Goal: Information Seeking & Learning: Learn about a topic

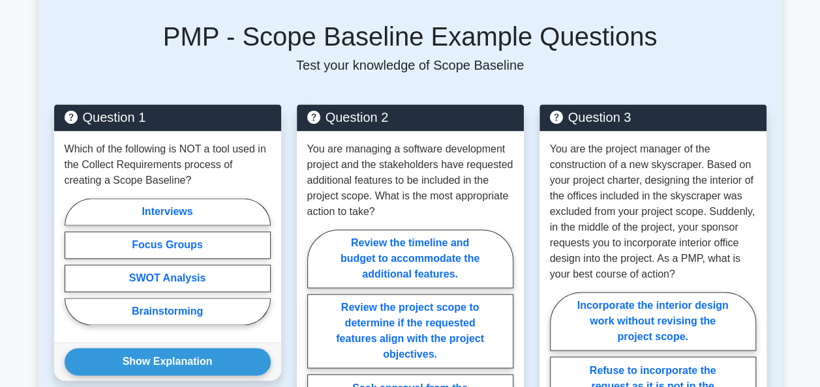
scroll to position [849, 0]
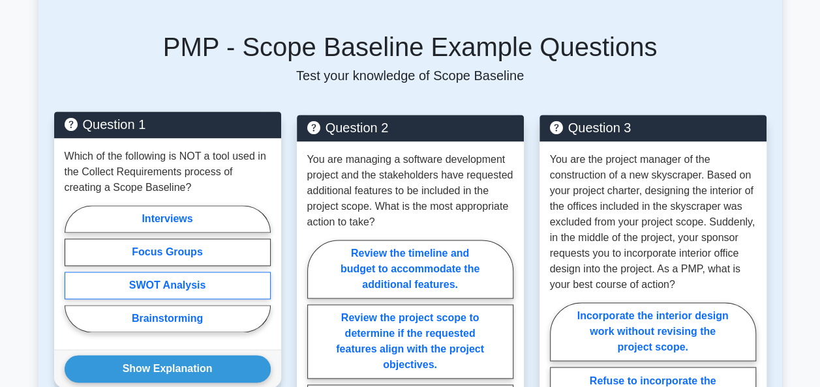
click at [189, 272] on label "SWOT Analysis" at bounding box center [168, 285] width 206 height 27
click at [73, 269] on input "SWOT Analysis" at bounding box center [69, 273] width 8 height 8
radio input "true"
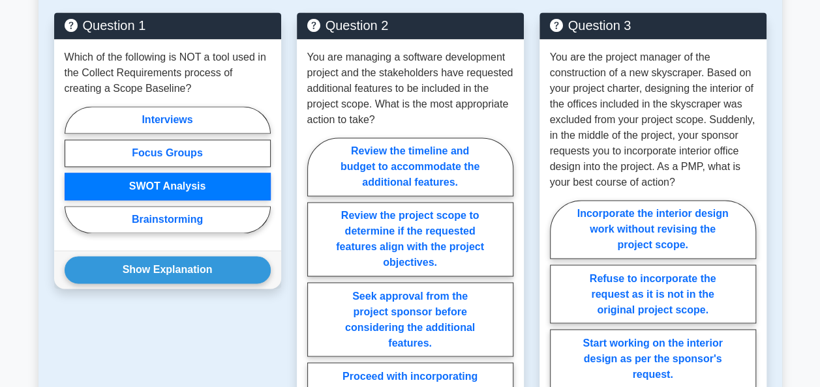
scroll to position [949, 0]
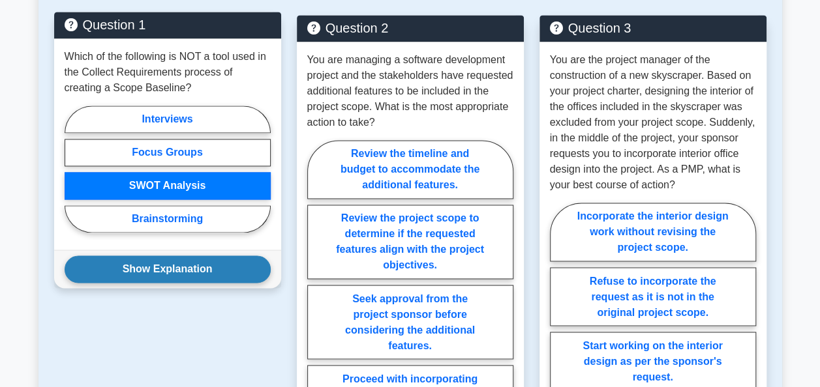
click at [227, 256] on button "Show Explanation" at bounding box center [168, 269] width 206 height 27
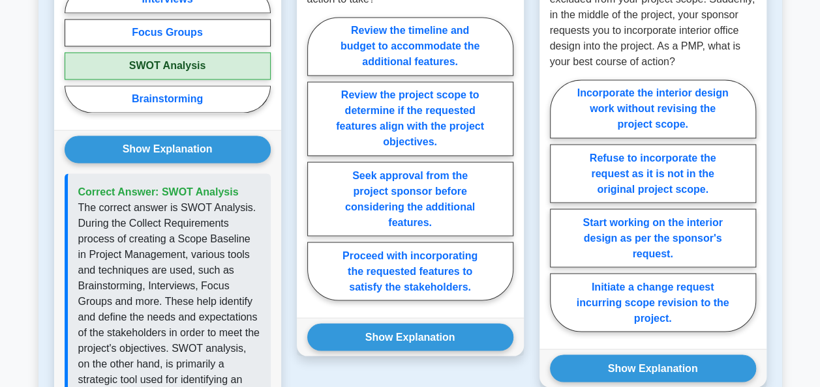
scroll to position [1075, 0]
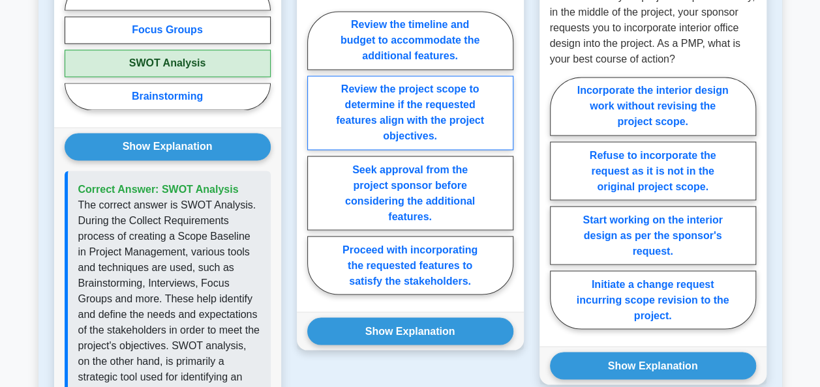
click at [445, 106] on label "Review the project scope to determine if the requested features align with the …" at bounding box center [410, 113] width 206 height 74
click at [316, 153] on input "Review the project scope to determine if the requested features align with the …" at bounding box center [311, 157] width 8 height 8
radio input "true"
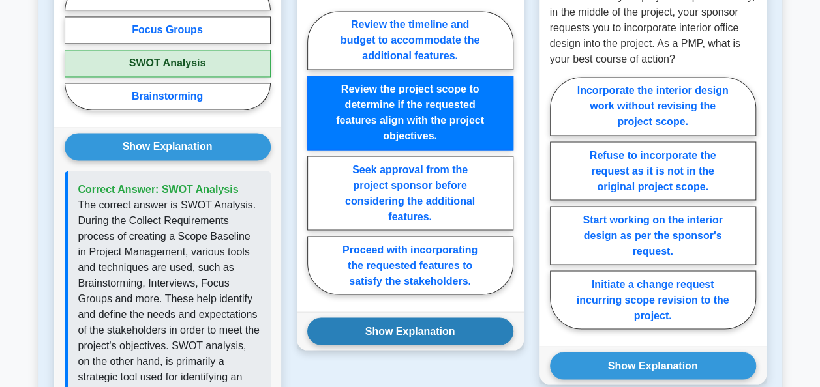
click at [374, 318] on button "Show Explanation" at bounding box center [410, 331] width 206 height 27
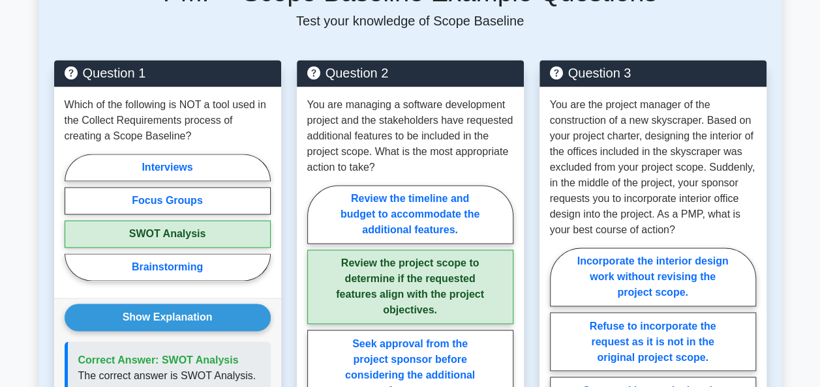
scroll to position [891, 0]
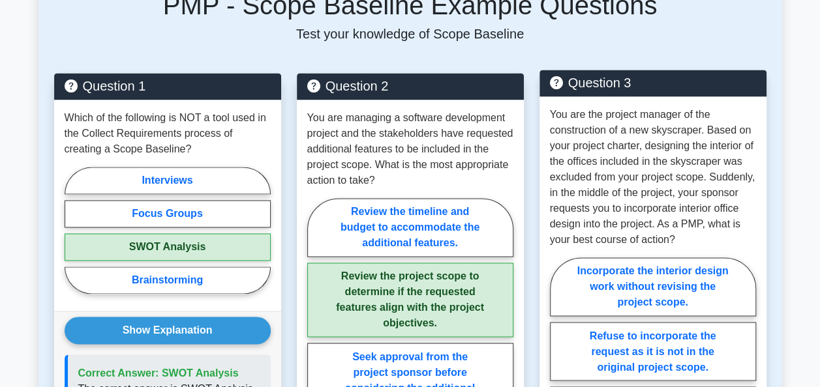
drag, startPoint x: 826, startPoint y: 164, endPoint x: 555, endPoint y: 218, distance: 276.1
click at [555, 218] on p "You are the project manager of the construction of a new skyscraper. Based on y…" at bounding box center [653, 177] width 206 height 141
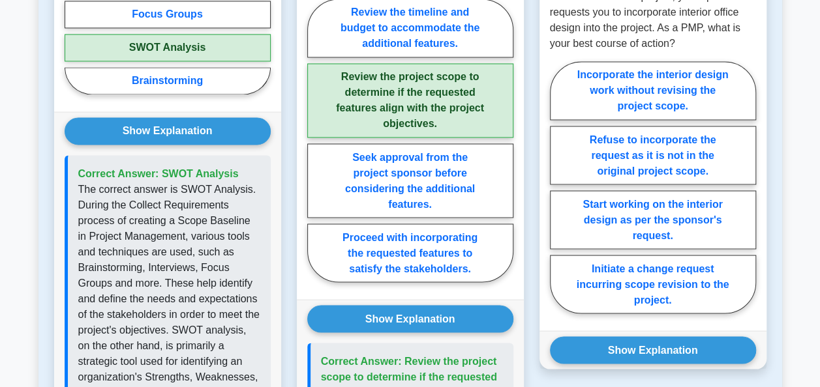
scroll to position [1095, 0]
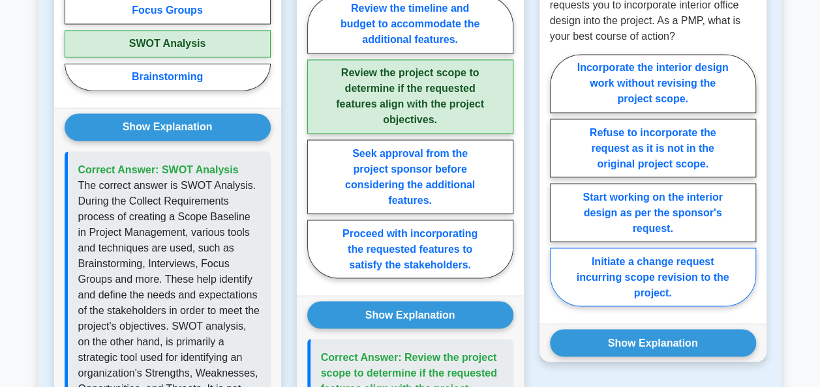
click at [692, 257] on label "Initiate a change request incurring scope revision to the project." at bounding box center [653, 277] width 206 height 59
click at [558, 189] on input "Initiate a change request incurring scope revision to the project." at bounding box center [554, 184] width 8 height 8
radio input "true"
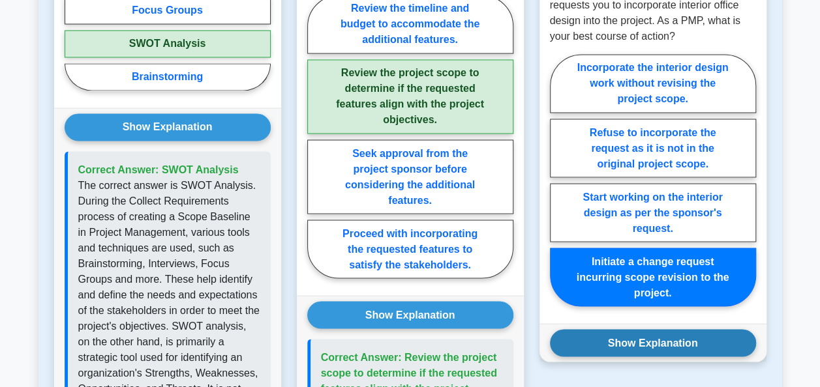
click at [641, 331] on button "Show Explanation" at bounding box center [653, 342] width 206 height 27
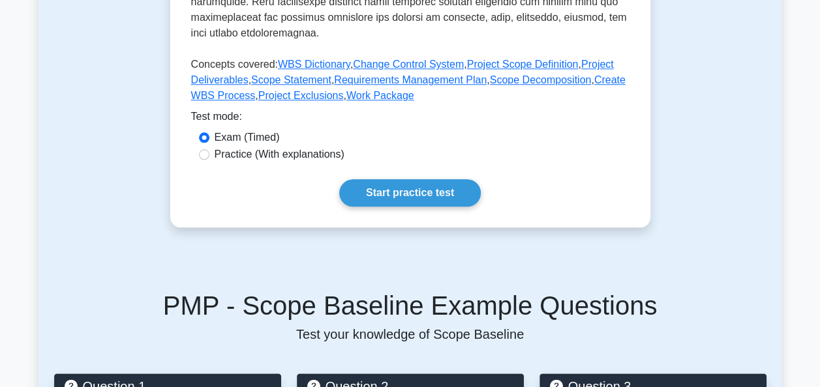
scroll to position [587, 0]
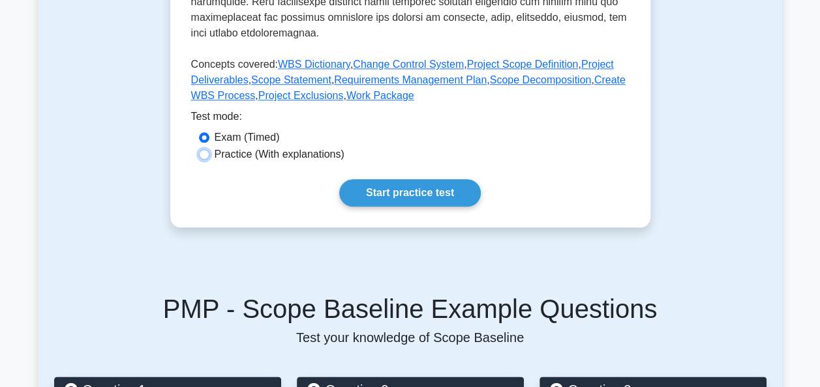
click at [205, 149] on input "Practice (With explanations)" at bounding box center [204, 154] width 10 height 10
radio input "true"
click at [382, 183] on link "Start practice test" at bounding box center [410, 192] width 142 height 27
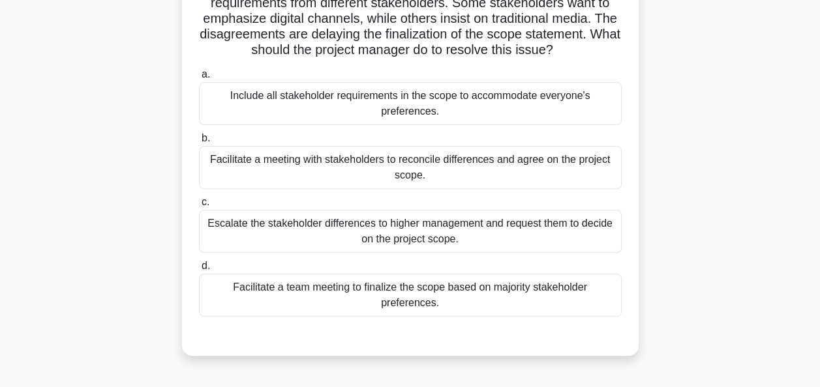
scroll to position [138, 0]
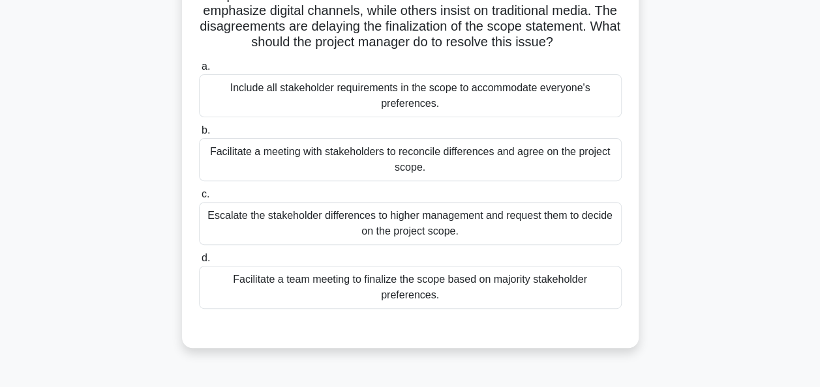
click at [419, 155] on div "Facilitate a meeting with stakeholders to reconcile differences and agree on th…" at bounding box center [410, 159] width 423 height 43
click at [199, 135] on input "b. Facilitate a meeting with stakeholders to reconcile differences and agree on…" at bounding box center [199, 131] width 0 height 8
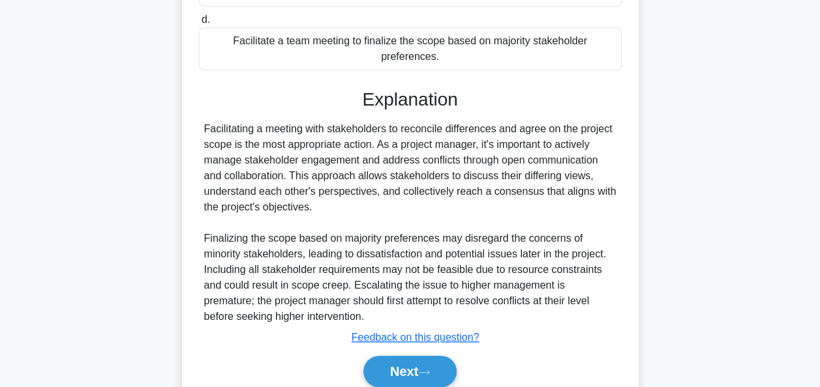
scroll to position [386, 0]
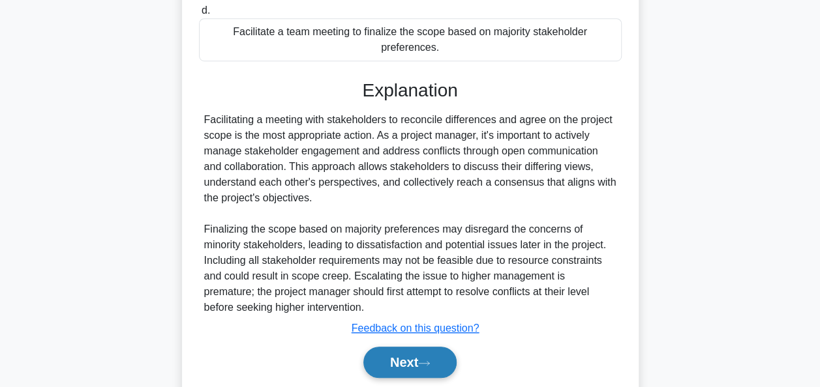
click at [398, 356] on button "Next" at bounding box center [409, 362] width 93 height 31
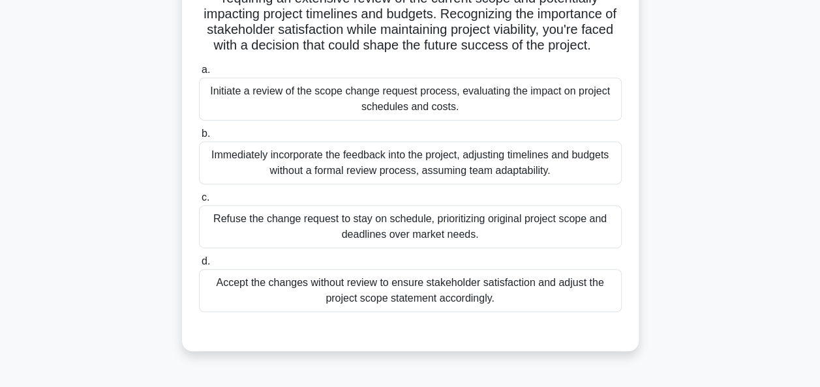
scroll to position [235, 0]
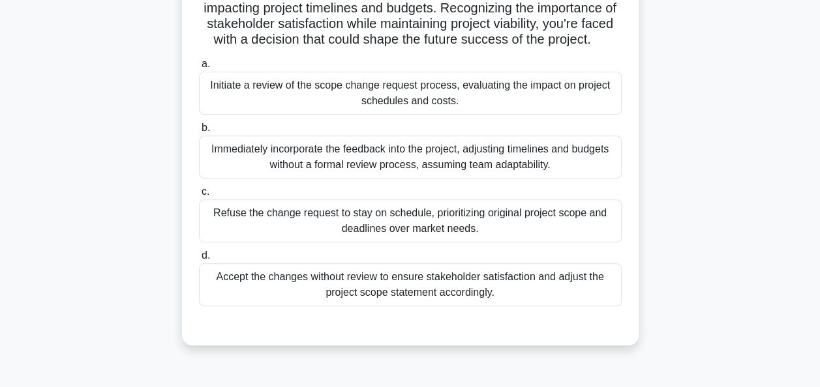
click at [449, 104] on div "Initiate a review of the scope change request process, evaluating the impact on…" at bounding box center [410, 93] width 423 height 43
click at [199, 68] on input "a. Initiate a review of the scope change request process, evaluating the impact…" at bounding box center [199, 64] width 0 height 8
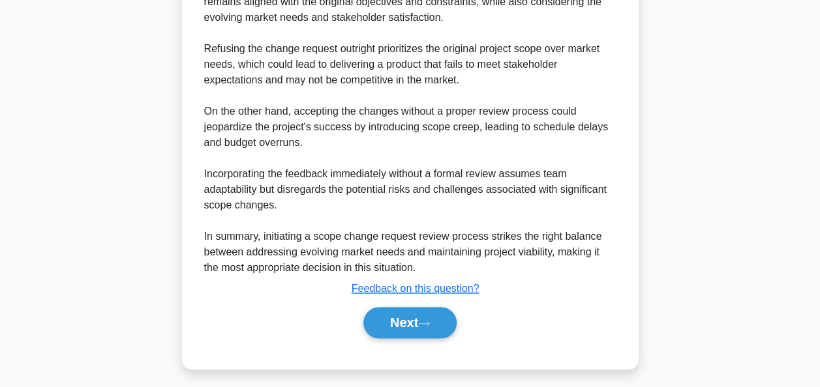
scroll to position [707, 0]
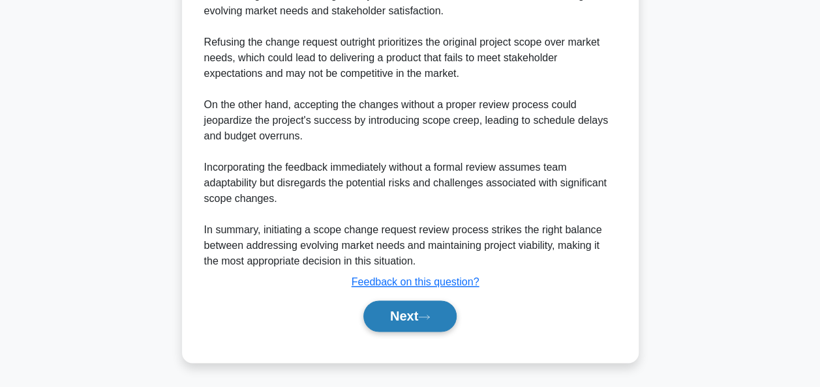
click at [408, 322] on button "Next" at bounding box center [409, 316] width 93 height 31
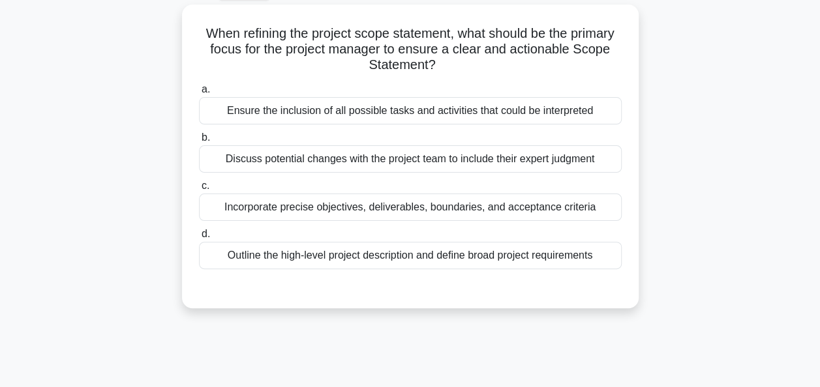
scroll to position [0, 0]
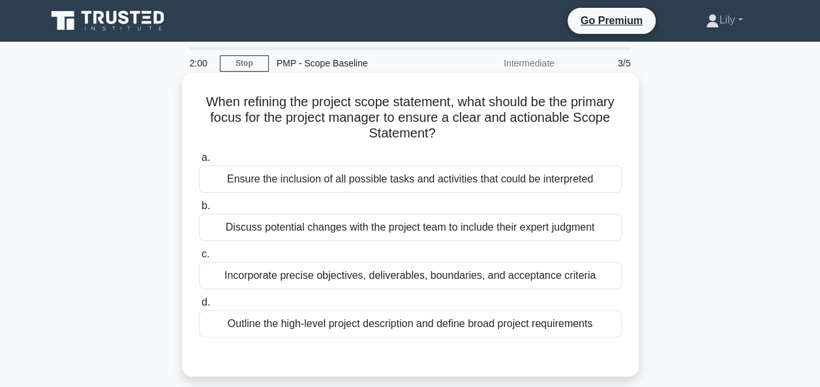
click at [472, 277] on div "Incorporate precise objectives, deliverables, boundaries, and acceptance criter…" at bounding box center [410, 275] width 423 height 27
click at [199, 259] on input "c. Incorporate precise objectives, deliverables, boundaries, and acceptance cri…" at bounding box center [199, 254] width 0 height 8
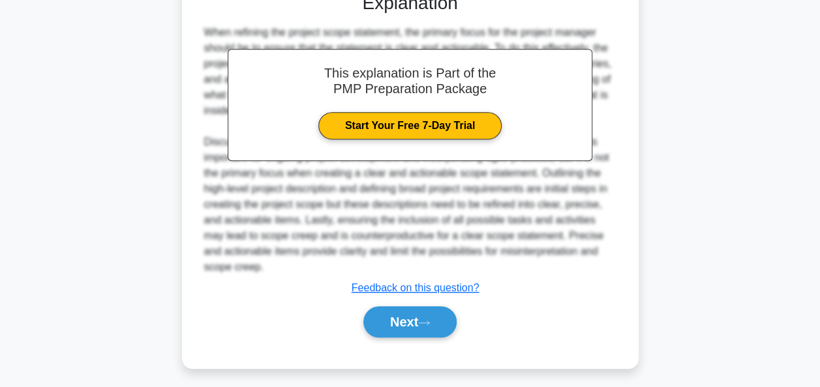
scroll to position [368, 0]
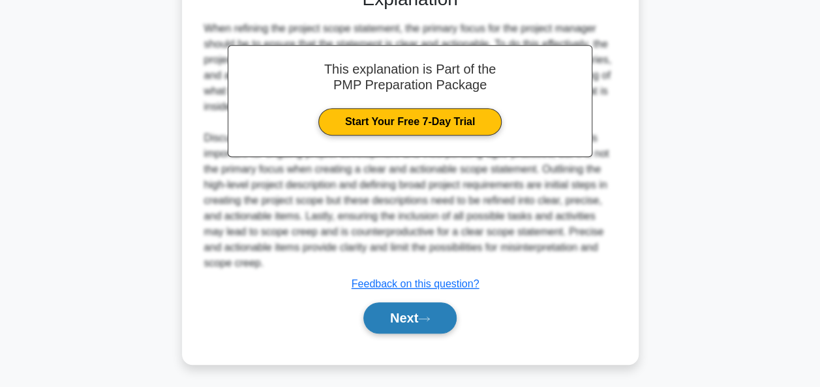
click at [397, 311] on button "Next" at bounding box center [409, 318] width 93 height 31
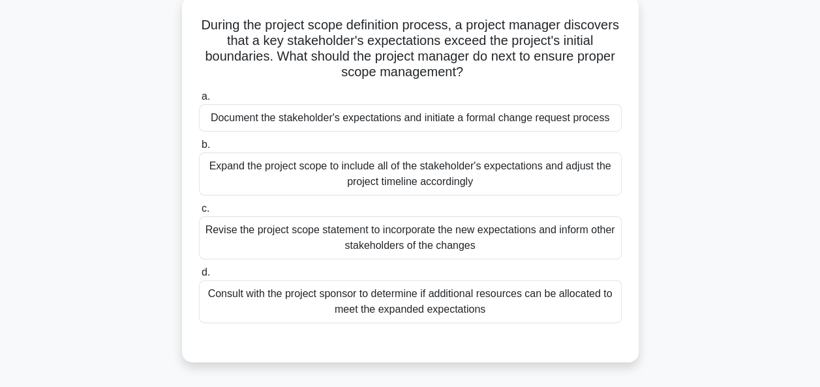
scroll to position [80, 0]
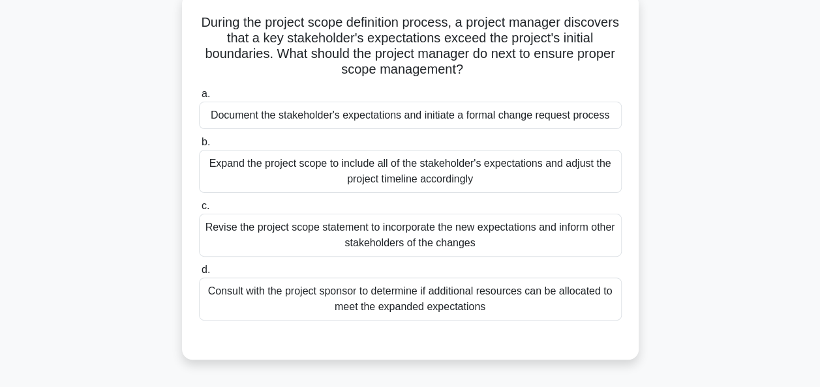
click at [555, 117] on div "Document the stakeholder's expectations and initiate a formal change request pr…" at bounding box center [410, 115] width 423 height 27
click at [199, 98] on input "a. Document the stakeholder's expectations and initiate a formal change request…" at bounding box center [199, 94] width 0 height 8
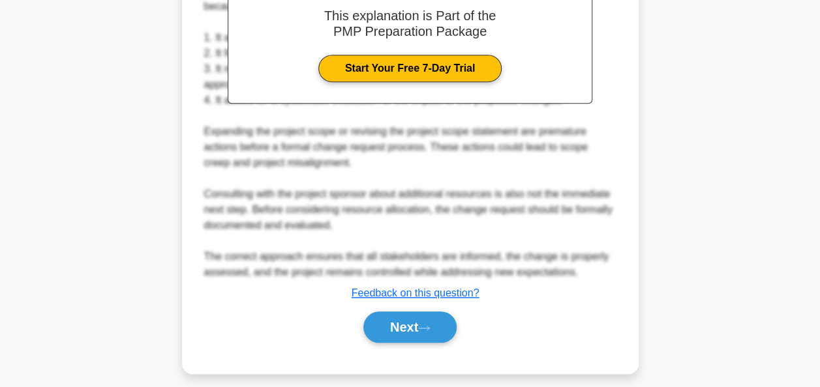
scroll to position [493, 0]
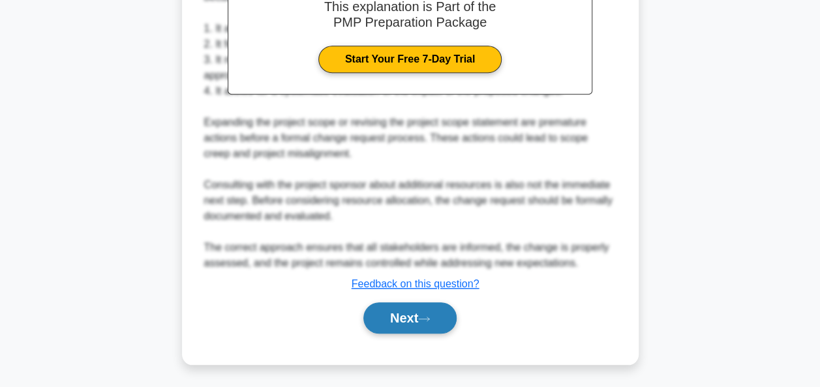
click at [411, 314] on button "Next" at bounding box center [409, 318] width 93 height 31
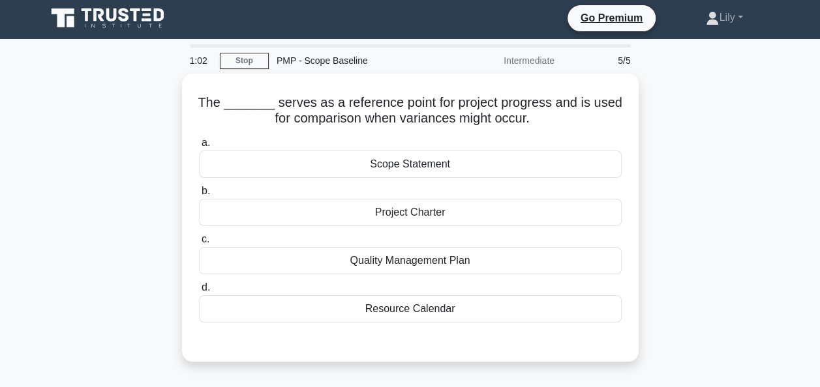
scroll to position [0, 0]
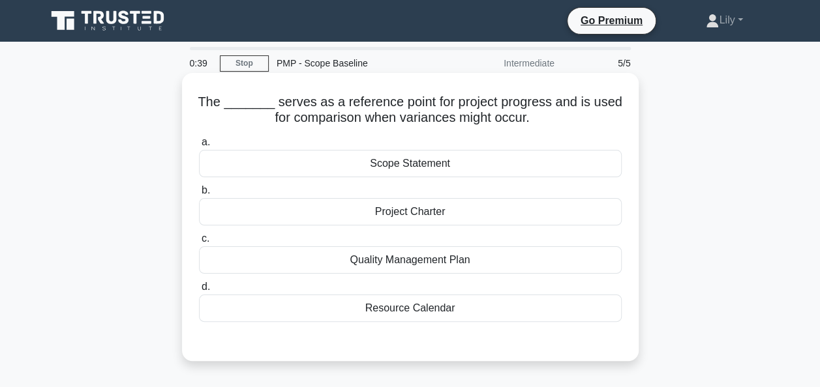
click at [429, 166] on div "Scope Statement" at bounding box center [410, 163] width 423 height 27
click at [199, 147] on input "a. Scope Statement" at bounding box center [199, 142] width 0 height 8
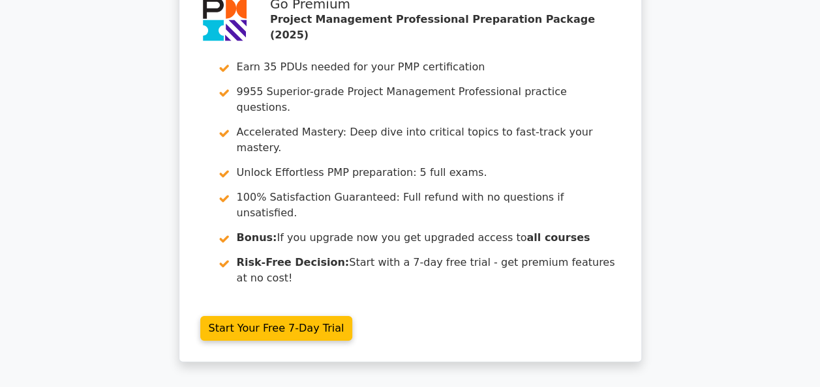
scroll to position [2054, 0]
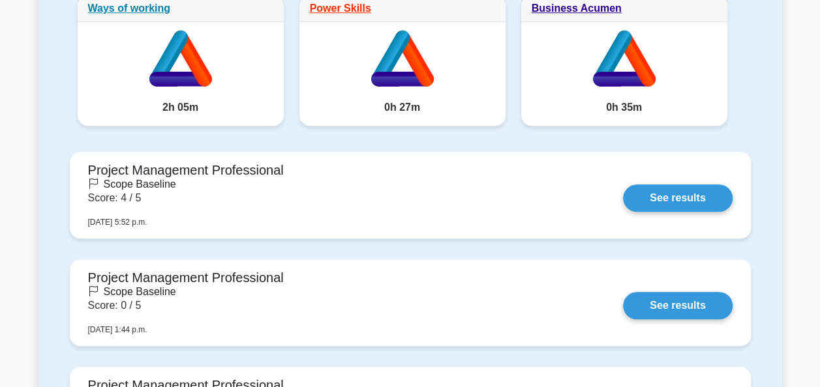
scroll to position [416, 0]
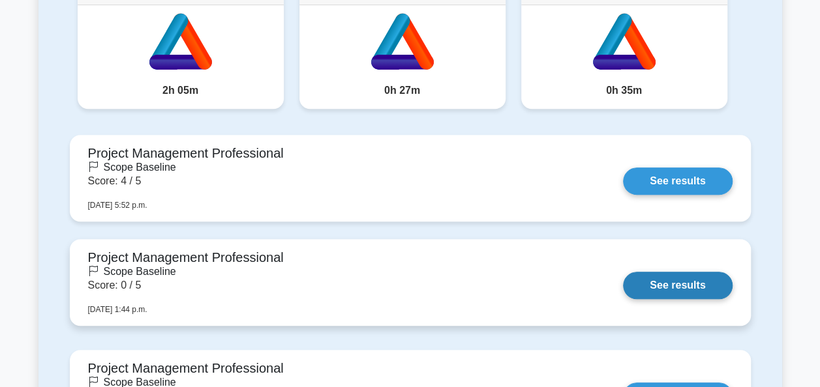
click at [664, 284] on link "See results" at bounding box center [677, 285] width 109 height 27
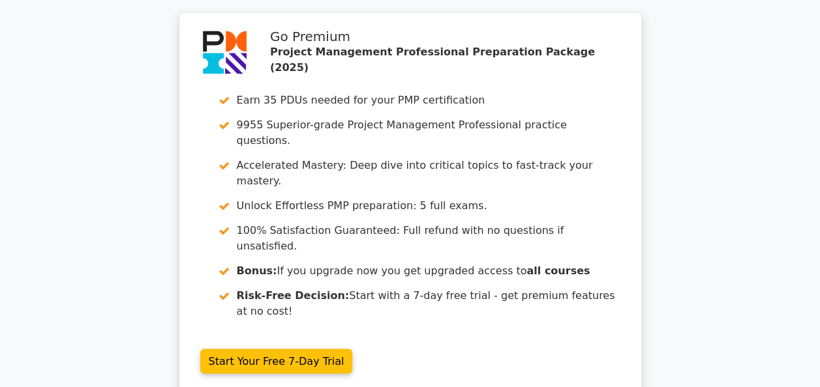
scroll to position [1163, 0]
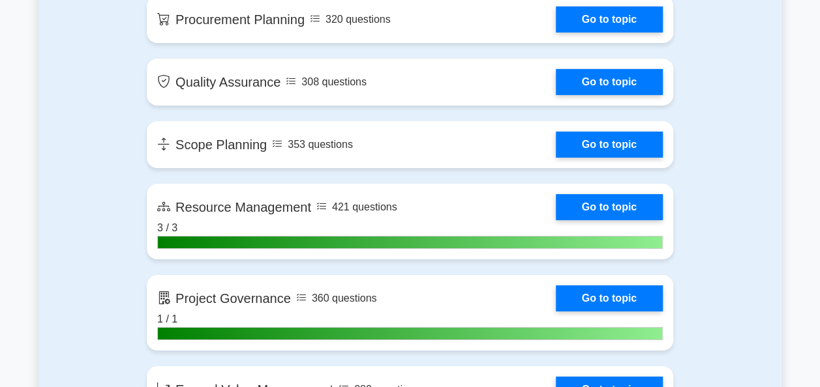
scroll to position [2173, 0]
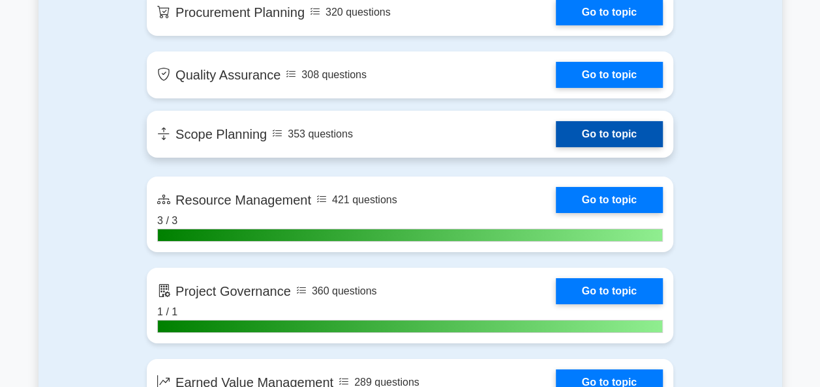
click at [625, 127] on link "Go to topic" at bounding box center [609, 134] width 107 height 26
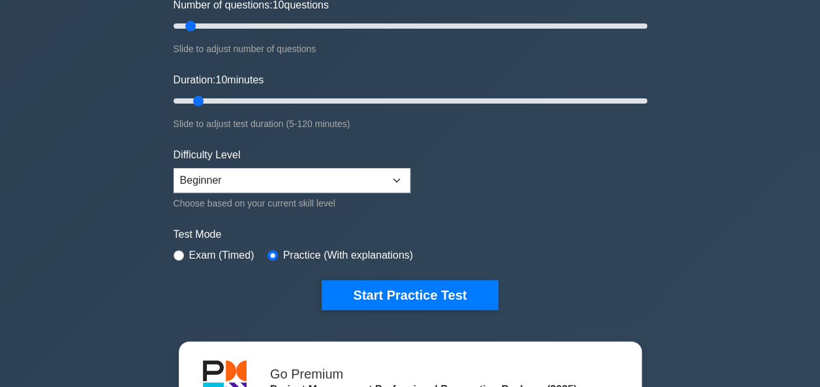
scroll to position [234, 0]
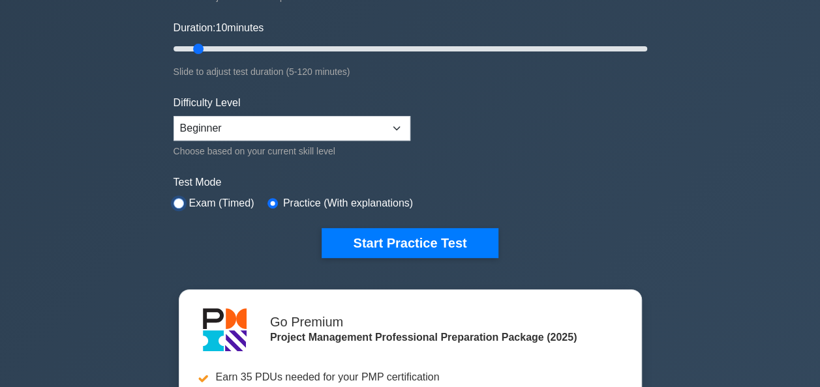
click at [181, 200] on input "radio" at bounding box center [179, 203] width 10 height 10
radio input "true"
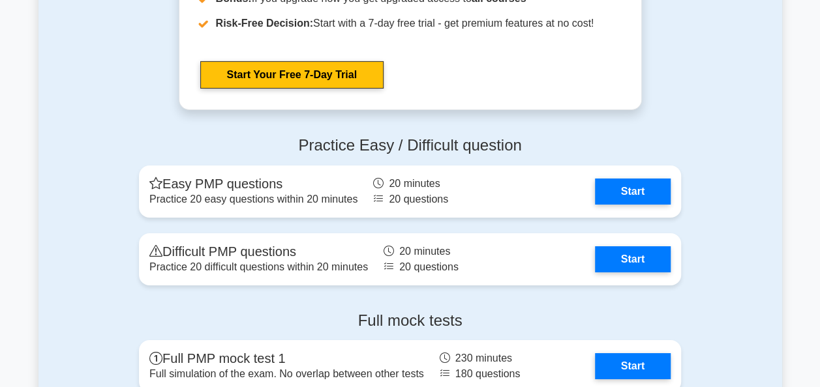
scroll to position [4717, 0]
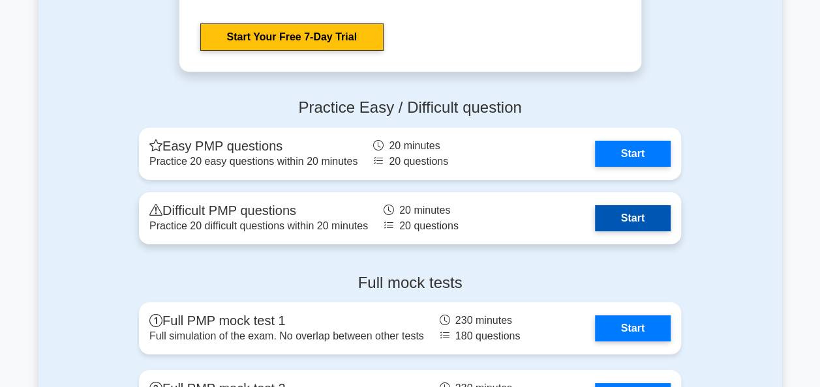
click at [637, 218] on link "Start" at bounding box center [633, 218] width 76 height 26
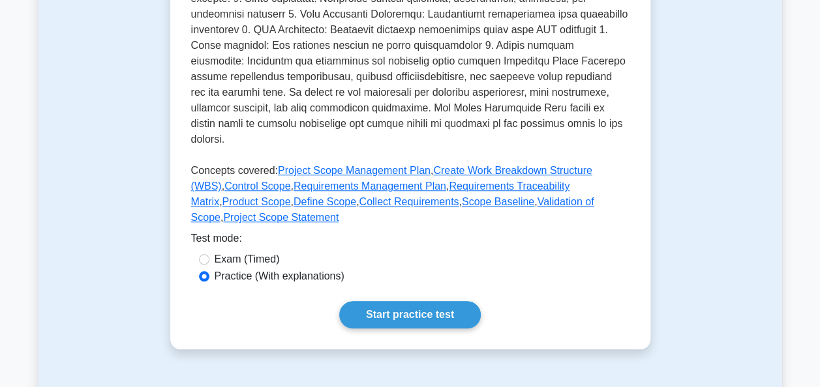
scroll to position [541, 0]
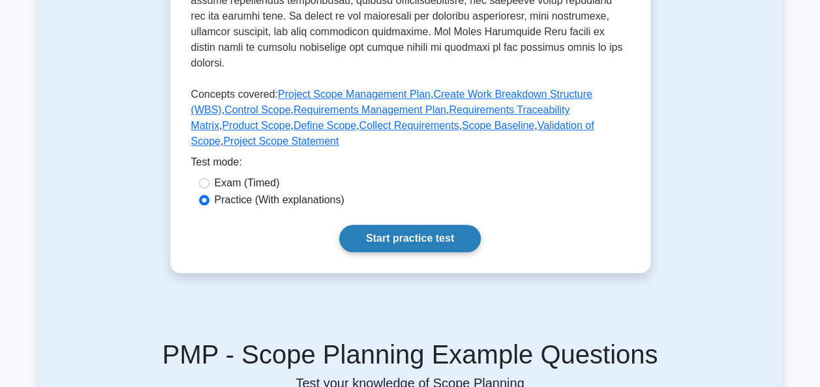
click at [439, 225] on link "Start practice test" at bounding box center [410, 238] width 142 height 27
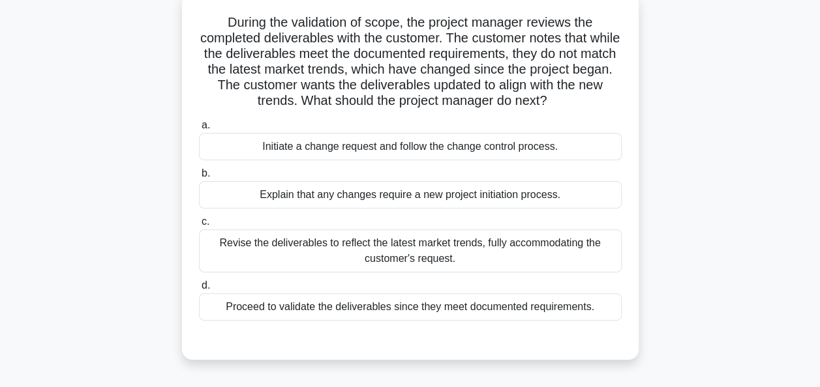
scroll to position [86, 0]
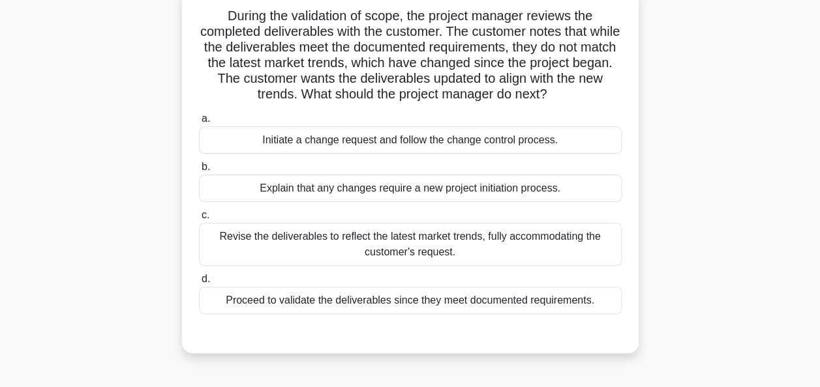
click at [474, 145] on div "Initiate a change request and follow the change control process." at bounding box center [410, 140] width 423 height 27
click at [199, 123] on input "a. Initiate a change request and follow the change control process." at bounding box center [199, 119] width 0 height 8
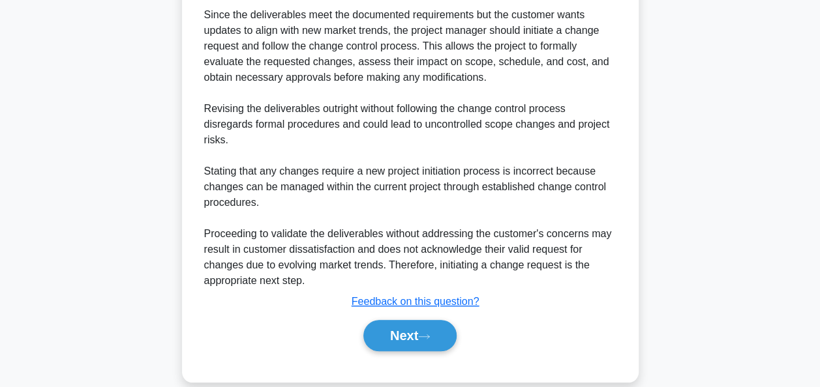
scroll to position [462, 0]
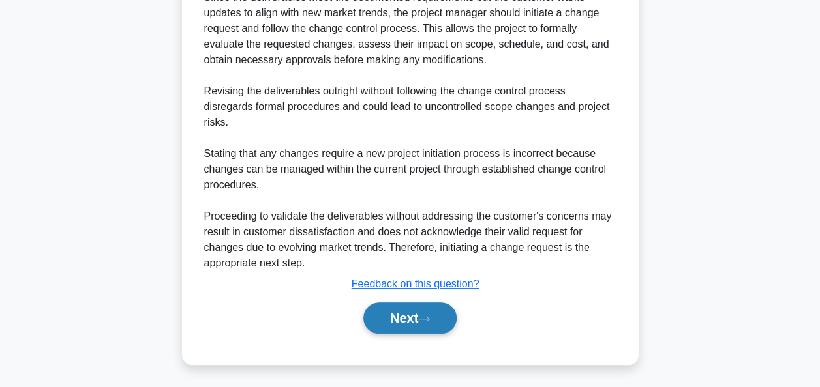
click at [386, 312] on button "Next" at bounding box center [409, 318] width 93 height 31
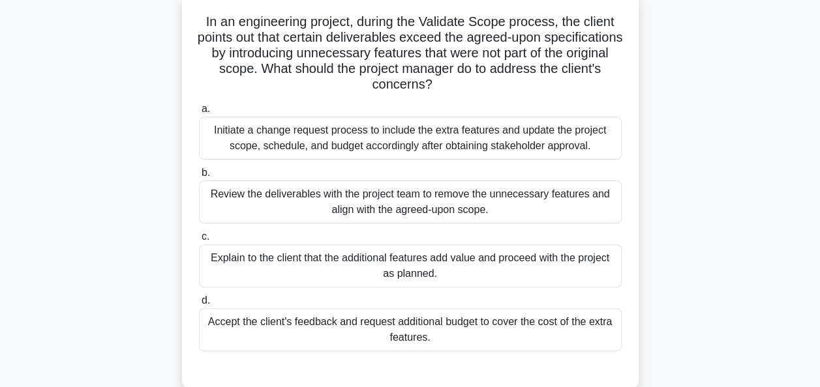
scroll to position [85, 0]
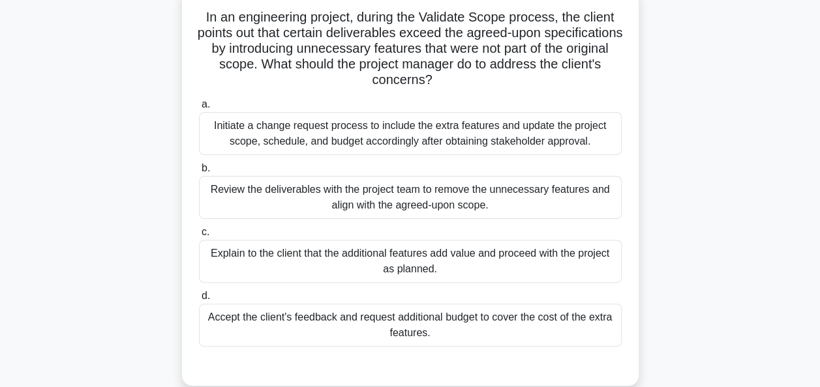
click at [444, 193] on div "Review the deliverables with the project team to remove the unnecessary feature…" at bounding box center [410, 197] width 423 height 43
click at [199, 173] on input "b. Review the deliverables with the project team to remove the unnecessary feat…" at bounding box center [199, 168] width 0 height 8
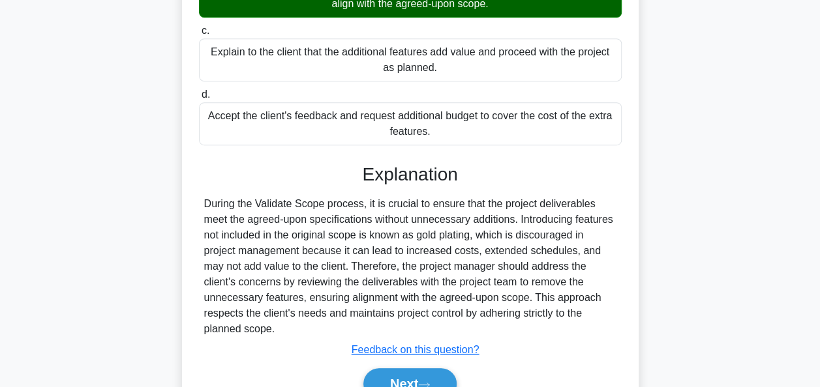
scroll to position [352, 0]
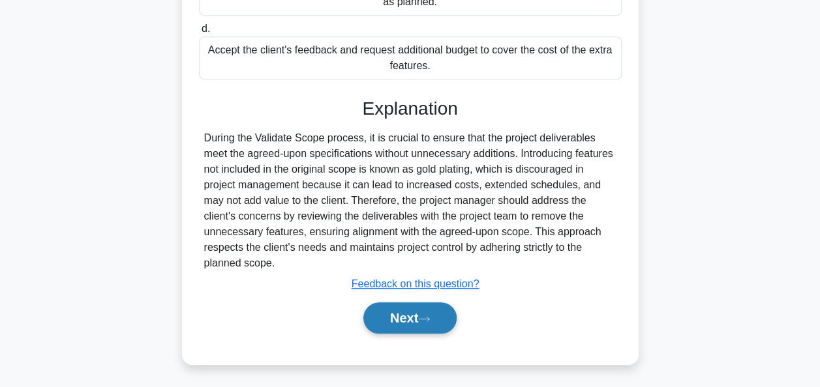
click at [424, 316] on icon at bounding box center [424, 319] width 12 height 7
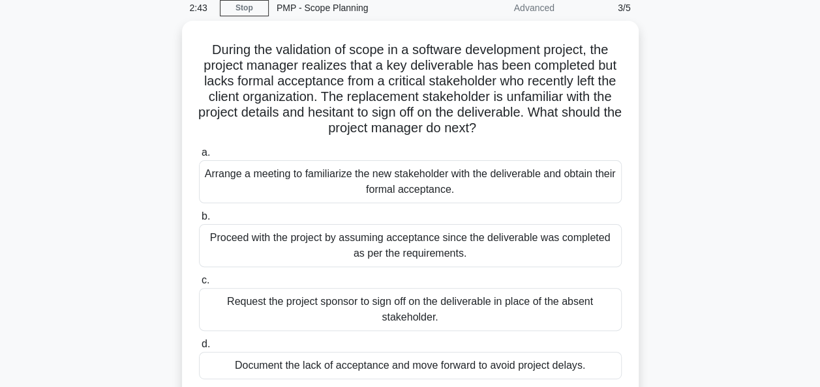
scroll to position [53, 0]
click at [436, 180] on div "Arrange a meeting to familiarize the new stakeholder with the deliverable and o…" at bounding box center [410, 181] width 423 height 43
click at [199, 157] on input "a. Arrange a meeting to familiarize the new stakeholder with the deliverable an…" at bounding box center [199, 152] width 0 height 8
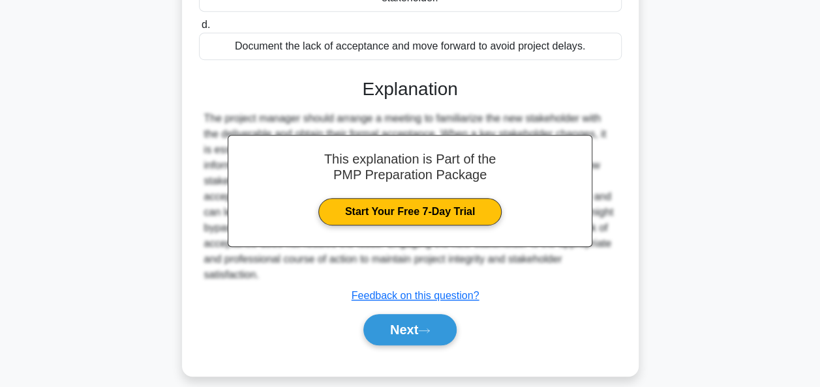
scroll to position [384, 0]
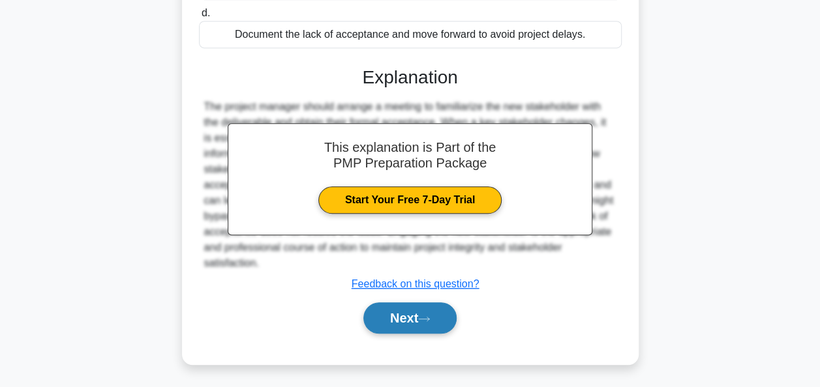
click at [416, 309] on button "Next" at bounding box center [409, 318] width 93 height 31
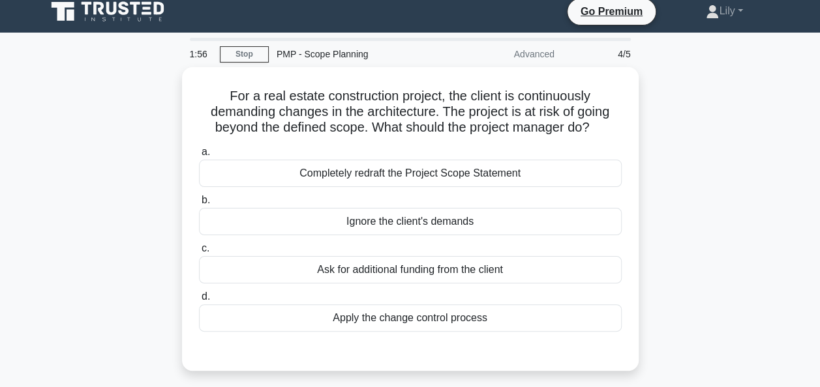
scroll to position [0, 0]
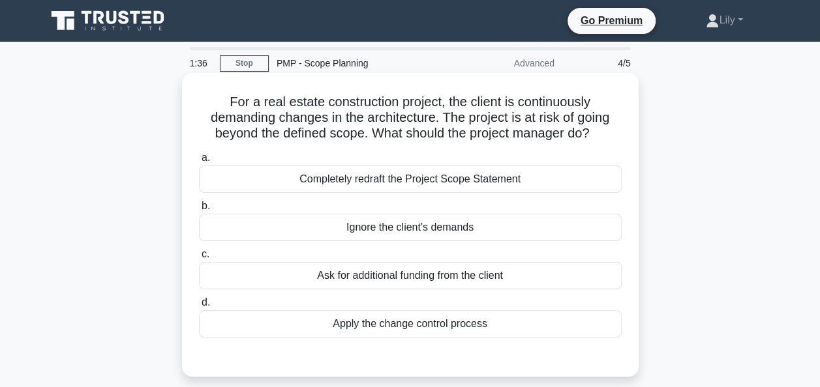
click at [464, 325] on div "Apply the change control process" at bounding box center [410, 323] width 423 height 27
click at [199, 307] on input "d. Apply the change control process" at bounding box center [199, 303] width 0 height 8
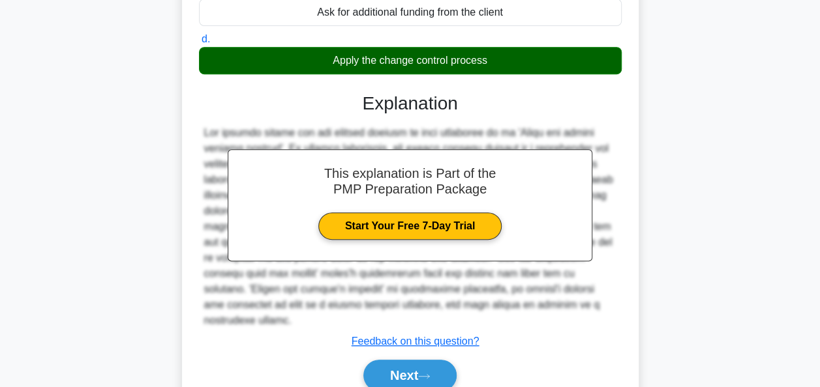
scroll to position [317, 0]
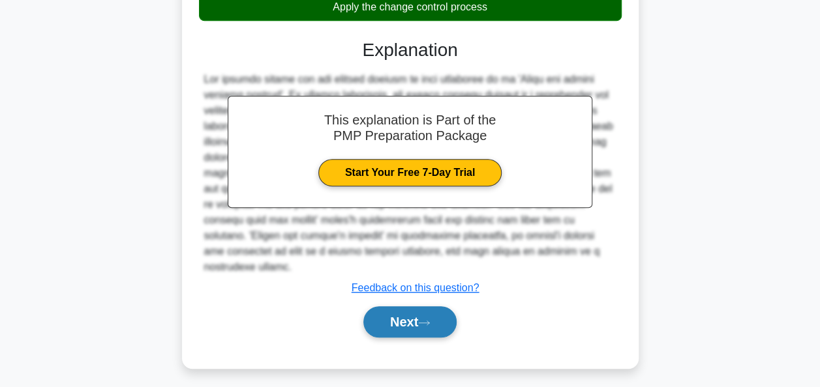
click at [417, 307] on button "Next" at bounding box center [409, 322] width 93 height 31
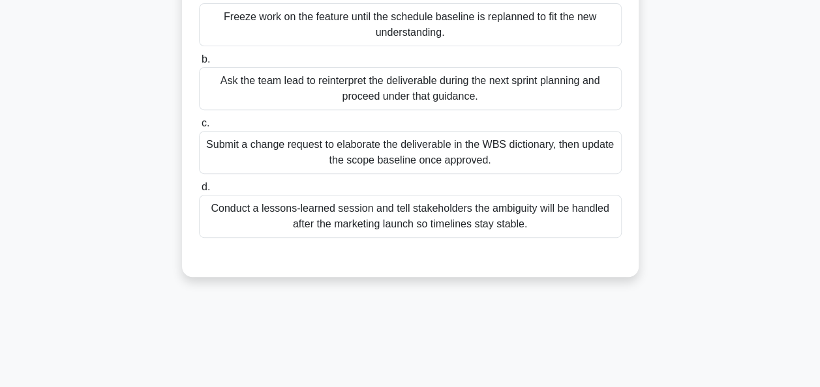
scroll to position [219, 0]
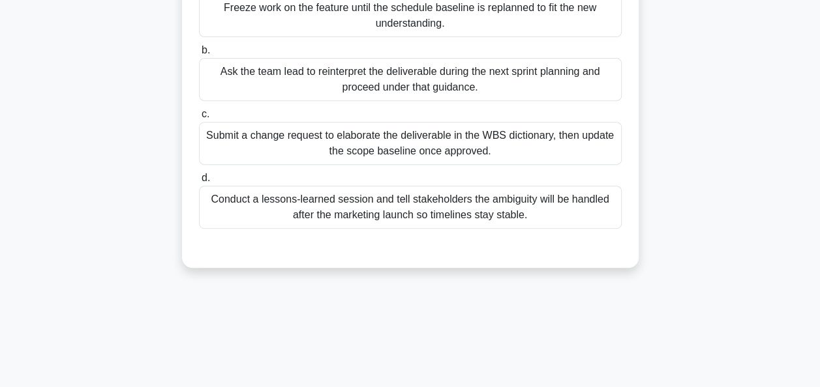
click at [487, 150] on div "Submit a change request to elaborate the deliverable in the WBS dictionary, the…" at bounding box center [410, 143] width 423 height 43
click at [199, 119] on input "c. Submit a change request to elaborate the deliverable in the WBS dictionary, …" at bounding box center [199, 114] width 0 height 8
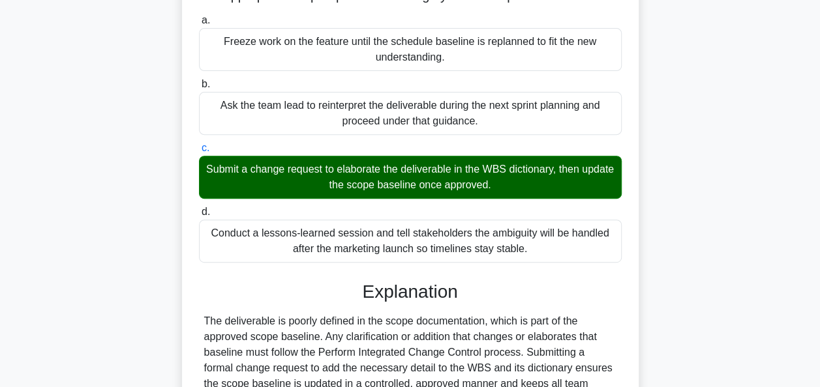
scroll to position [431, 0]
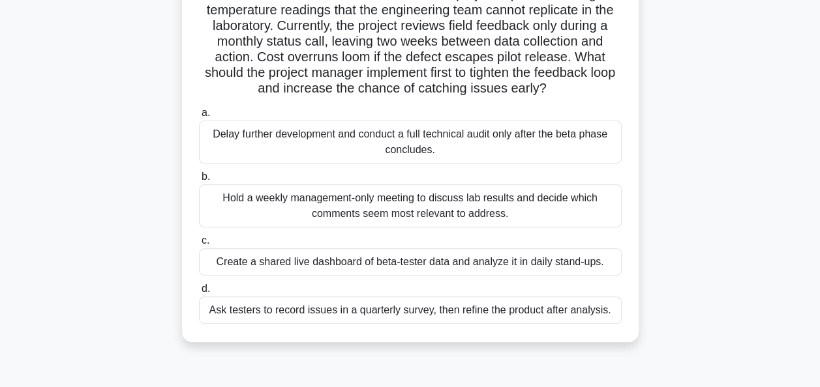
scroll to position [113, 0]
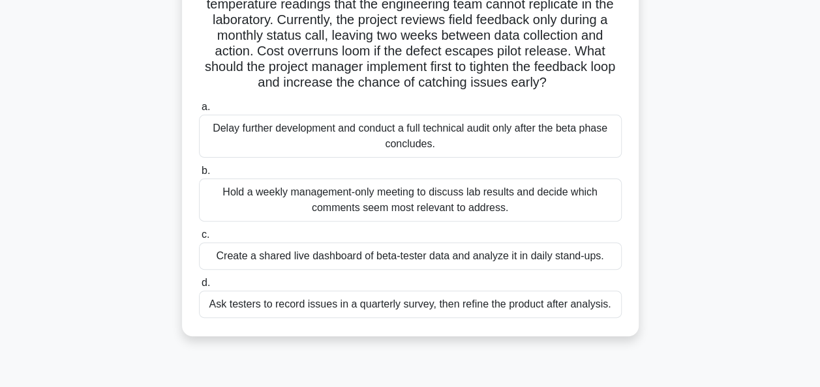
click at [562, 261] on div "Create a shared live dashboard of beta-tester data and analyze it in daily stan…" at bounding box center [410, 256] width 423 height 27
click at [199, 239] on input "c. Create a shared live dashboard of beta-tester data and analyze it in daily s…" at bounding box center [199, 235] width 0 height 8
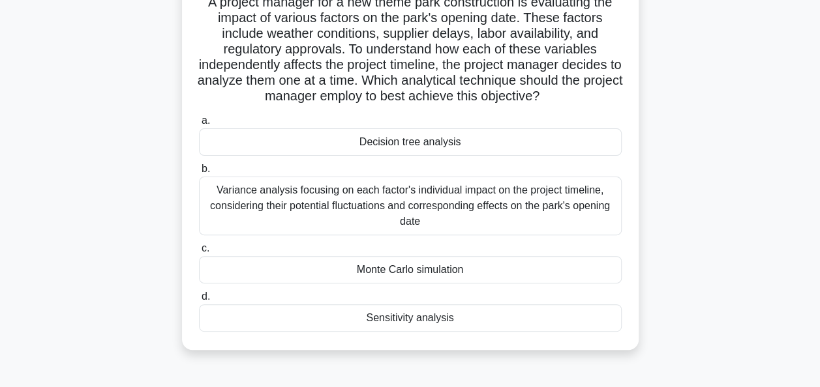
scroll to position [106, 0]
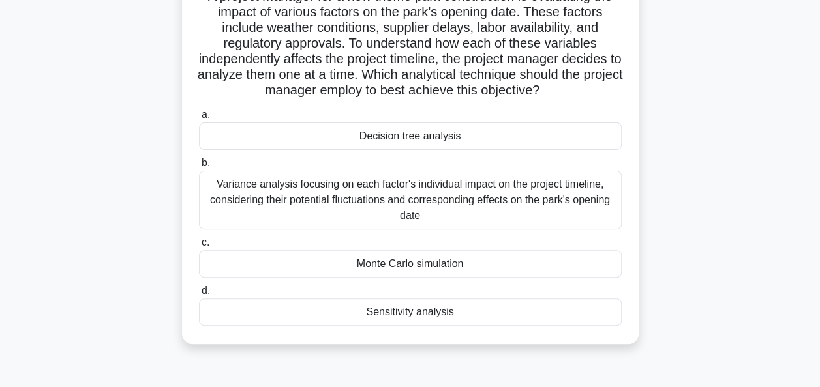
click at [551, 198] on div "Variance analysis focusing on each factor's individual impact on the project ti…" at bounding box center [410, 200] width 423 height 59
click at [199, 168] on input "b. Variance analysis focusing on each factor's individual impact on the project…" at bounding box center [199, 163] width 0 height 8
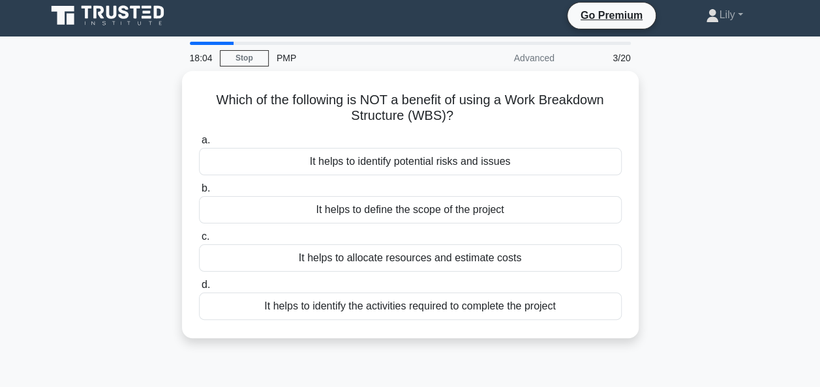
scroll to position [0, 0]
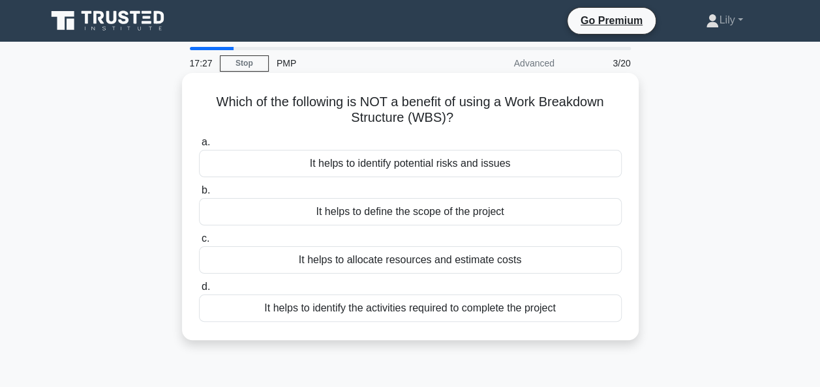
click at [438, 264] on div "It helps to allocate resources and estimate costs" at bounding box center [410, 260] width 423 height 27
click at [199, 243] on input "c. It helps to allocate resources and estimate costs" at bounding box center [199, 239] width 0 height 8
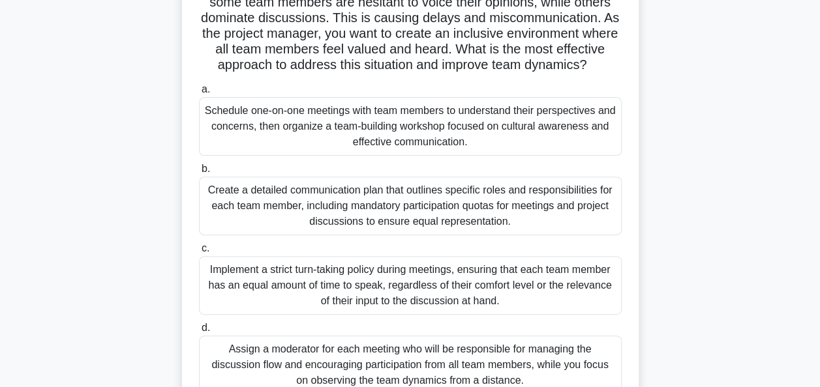
scroll to position [134, 0]
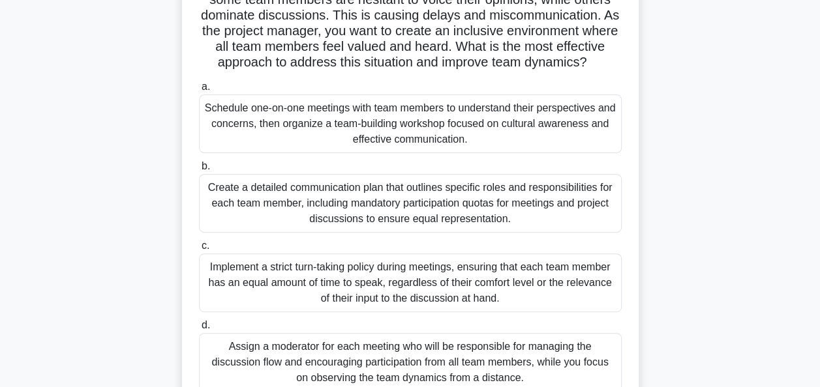
click at [439, 141] on div "Schedule one-on-one meetings with team members to understand their perspectives…" at bounding box center [410, 124] width 423 height 59
click at [199, 91] on input "a. Schedule one-on-one meetings with team members to understand their perspecti…" at bounding box center [199, 87] width 0 height 8
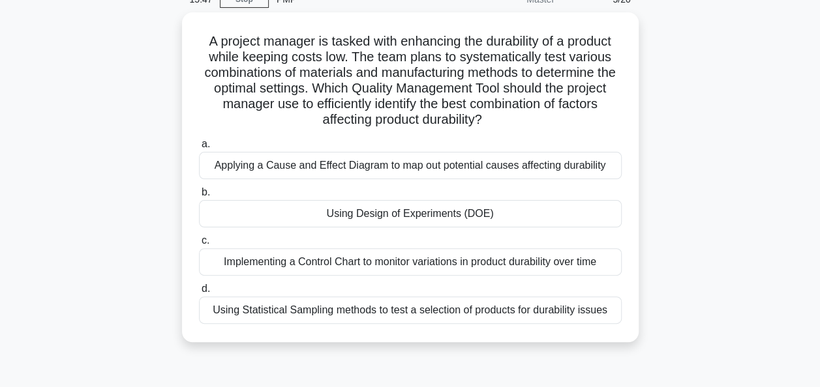
scroll to position [74, 0]
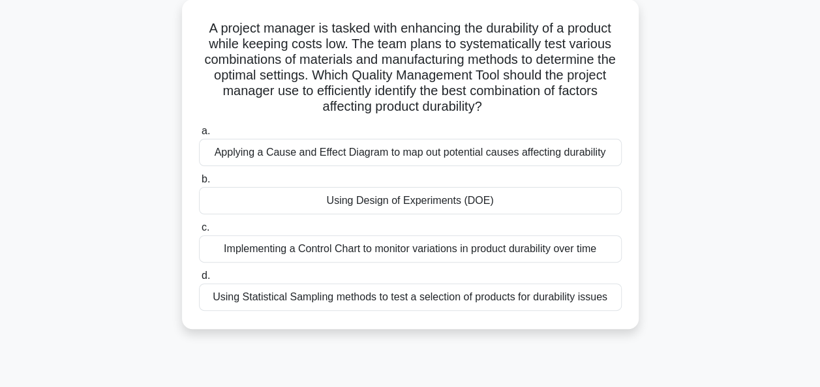
click at [443, 200] on div "Using Design of Experiments (DOE)" at bounding box center [410, 200] width 423 height 27
click at [199, 184] on input "b. Using Design of Experiments (DOE)" at bounding box center [199, 179] width 0 height 8
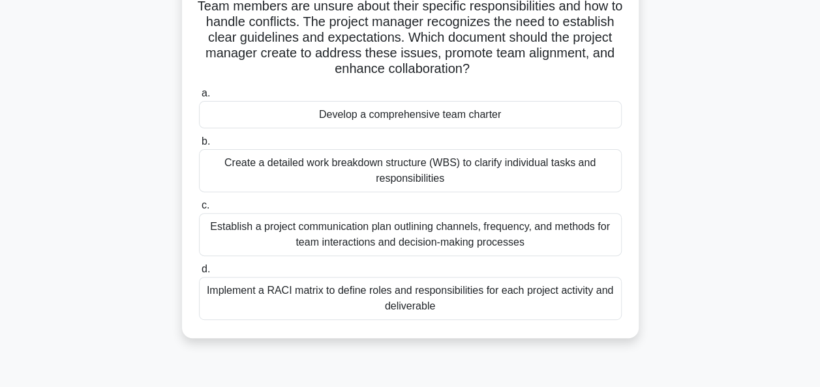
scroll to position [129, 0]
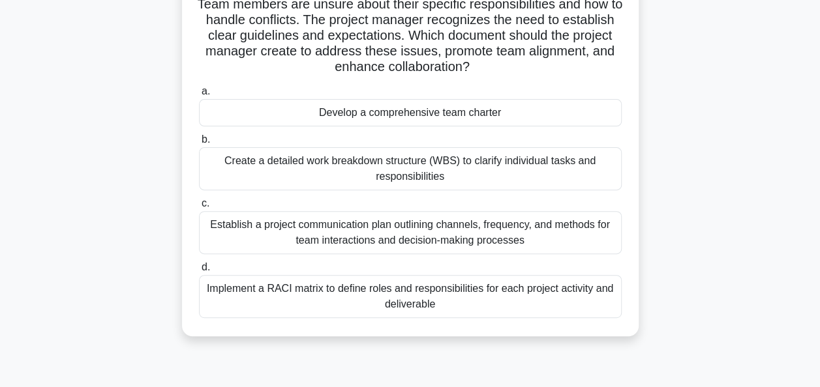
click at [480, 120] on div "Develop a comprehensive team charter" at bounding box center [410, 112] width 423 height 27
click at [199, 96] on input "a. Develop a comprehensive team charter" at bounding box center [199, 91] width 0 height 8
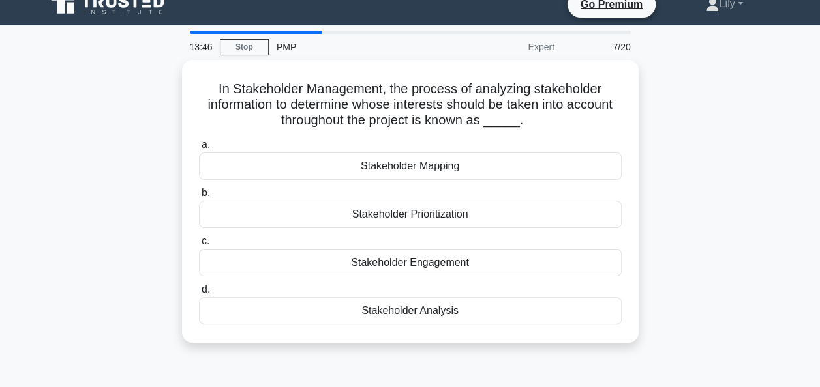
scroll to position [0, 0]
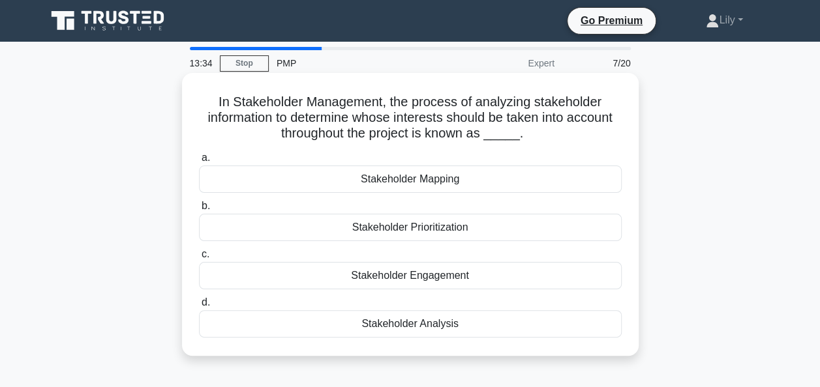
click at [435, 328] on div "Stakeholder Analysis" at bounding box center [410, 323] width 423 height 27
click at [199, 307] on input "d. Stakeholder Analysis" at bounding box center [199, 303] width 0 height 8
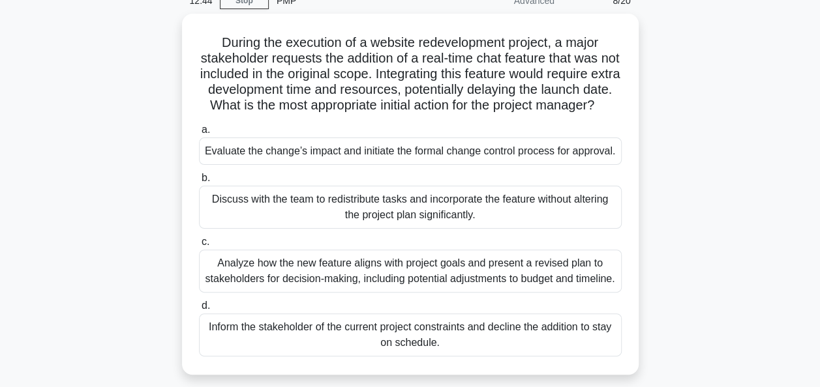
scroll to position [61, 0]
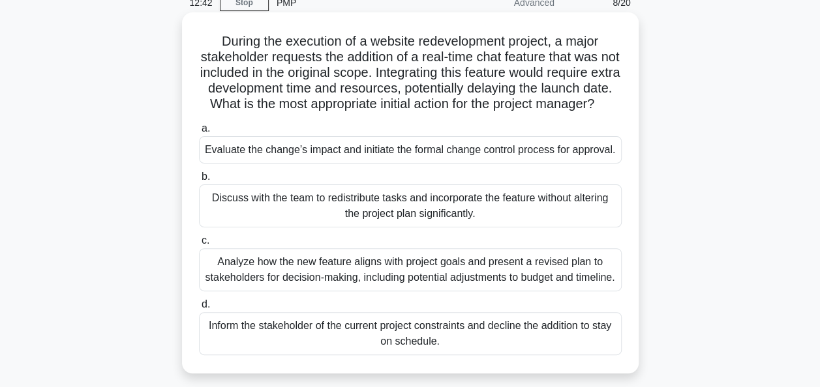
click at [505, 164] on div "Evaluate the change’s impact and initiate the formal change control process for…" at bounding box center [410, 149] width 423 height 27
click at [199, 133] on input "a. Evaluate the change’s impact and initiate the formal change control process …" at bounding box center [199, 129] width 0 height 8
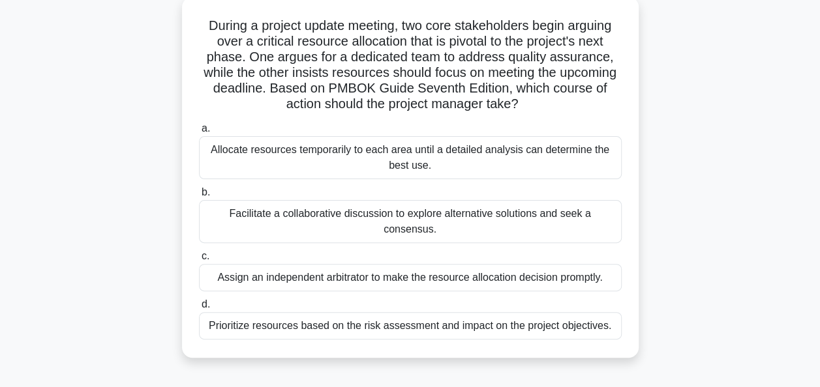
scroll to position [85, 0]
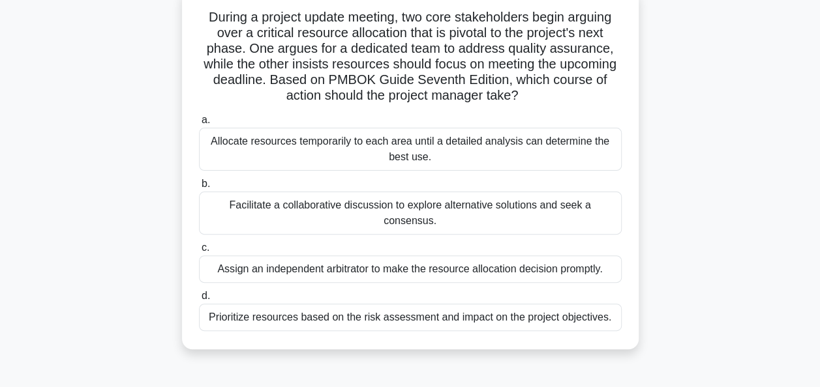
click at [507, 208] on div "Facilitate a collaborative discussion to explore alternative solutions and seek…" at bounding box center [410, 213] width 423 height 43
click at [199, 189] on input "b. Facilitate a collaborative discussion to explore alternative solutions and s…" at bounding box center [199, 184] width 0 height 8
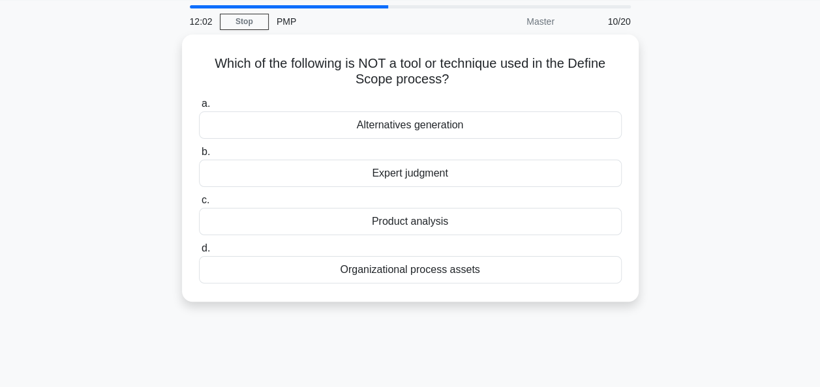
scroll to position [0, 0]
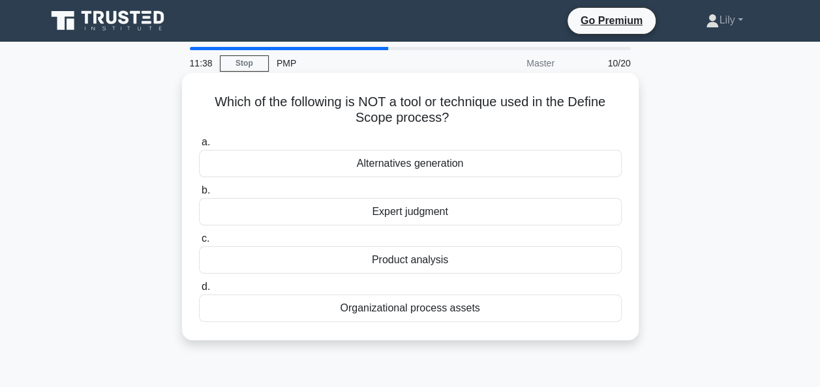
click at [461, 309] on div "Organizational process assets" at bounding box center [410, 308] width 423 height 27
click at [199, 292] on input "d. Organizational process assets" at bounding box center [199, 287] width 0 height 8
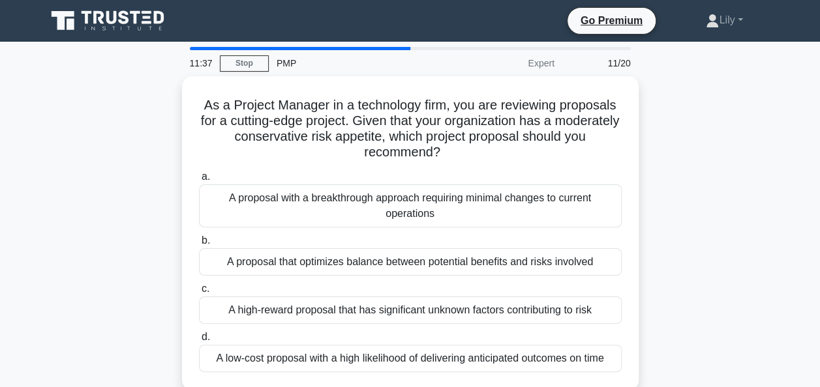
click at [461, 309] on div "A high-reward proposal that has significant unknown factors contributing to risk" at bounding box center [410, 310] width 423 height 27
click at [199, 294] on input "c. A high-reward proposal that has significant unknown factors contributing to …" at bounding box center [199, 289] width 0 height 8
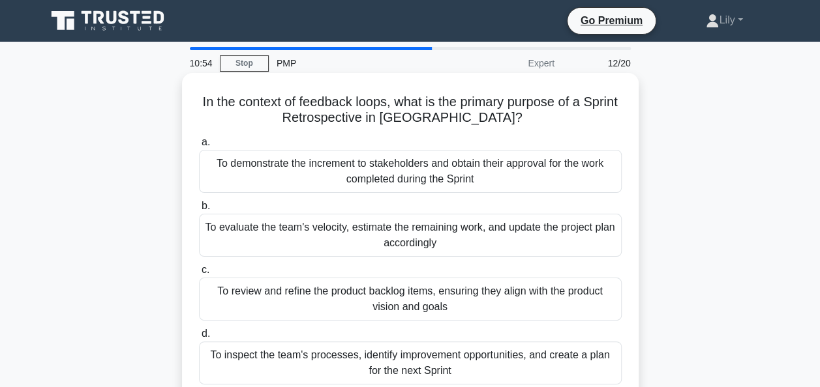
click at [448, 357] on div "To inspect the team's processes, identify improvement opportunities, and create…" at bounding box center [410, 363] width 423 height 43
click at [199, 339] on input "d. To inspect the team's processes, identify improvement opportunities, and cre…" at bounding box center [199, 334] width 0 height 8
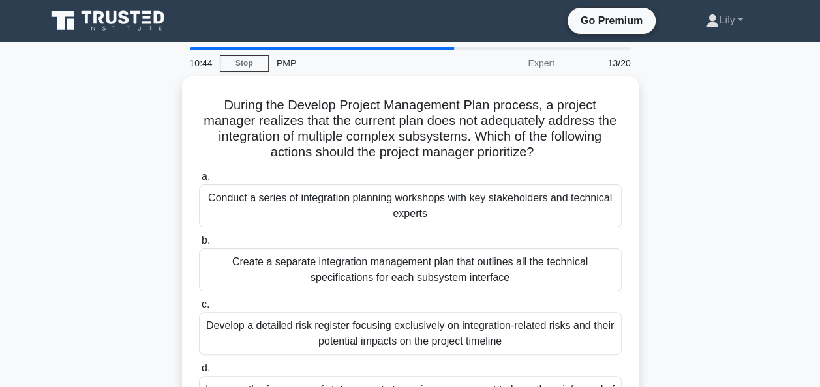
click at [433, 50] on div at bounding box center [322, 48] width 265 height 3
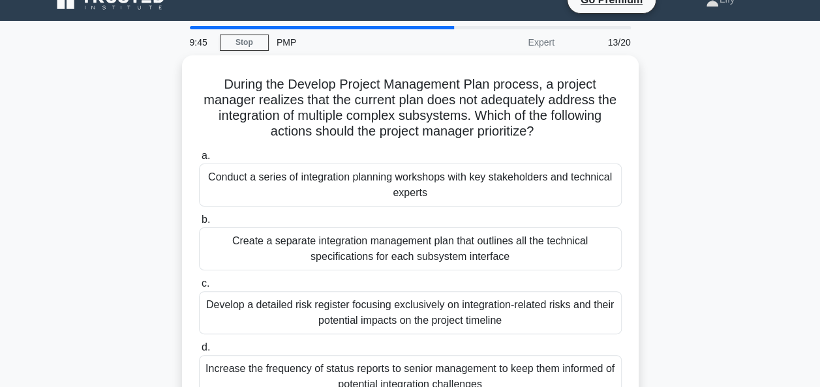
scroll to position [20, 0]
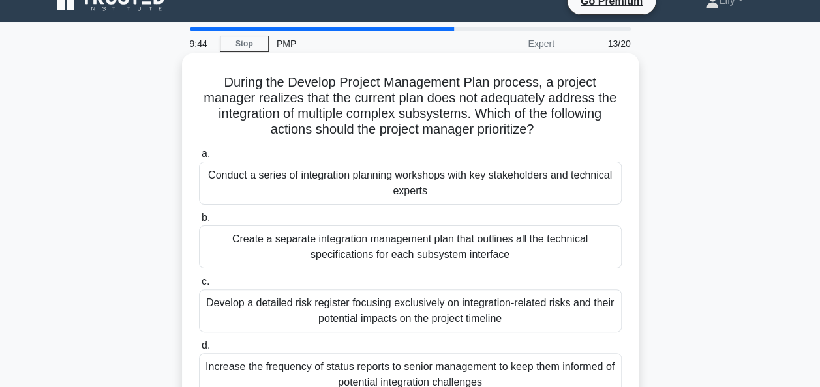
click at [474, 176] on div "Conduct a series of integration planning workshops with key stakeholders and te…" at bounding box center [410, 183] width 423 height 43
click at [199, 159] on input "a. Conduct a series of integration planning workshops with key stakeholders and…" at bounding box center [199, 154] width 0 height 8
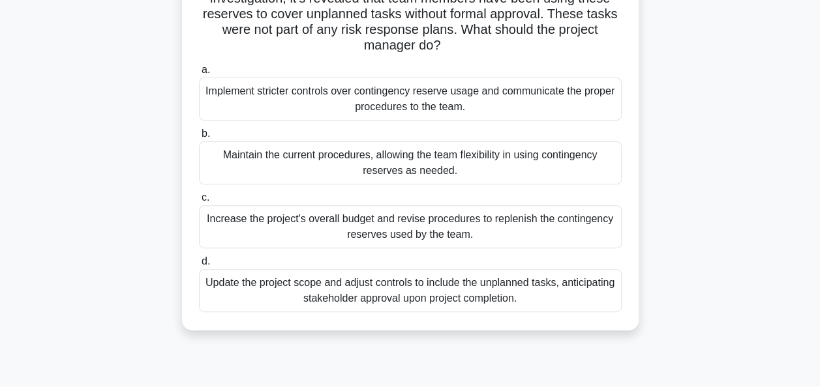
scroll to position [141, 0]
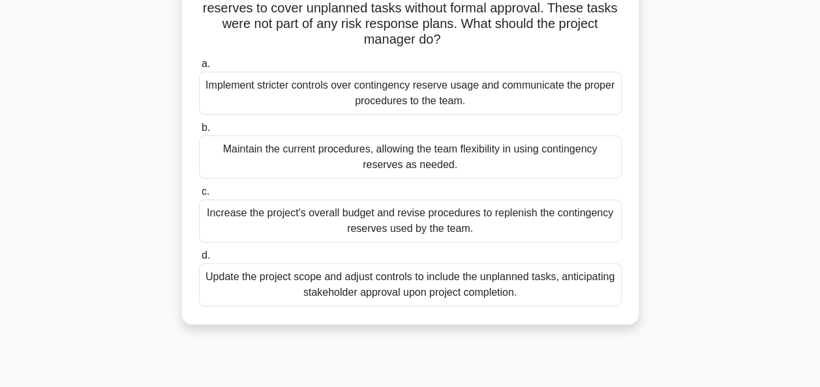
click at [511, 90] on div "Implement stricter controls over contingency reserve usage and communicate the …" at bounding box center [410, 93] width 423 height 43
click at [199, 68] on input "a. Implement stricter controls over contingency reserve usage and communicate t…" at bounding box center [199, 64] width 0 height 8
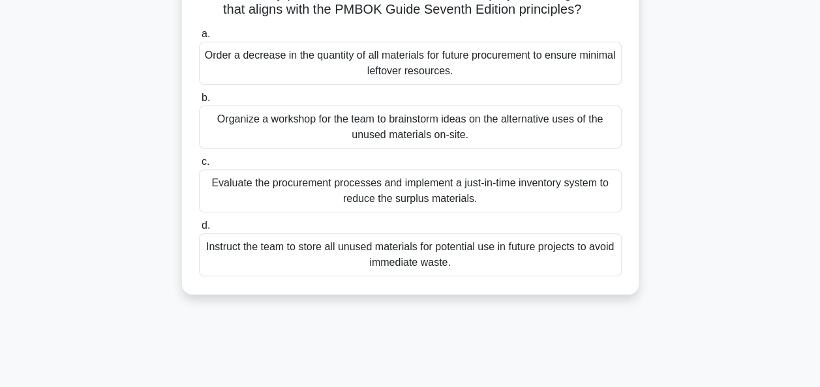
scroll to position [164, 0]
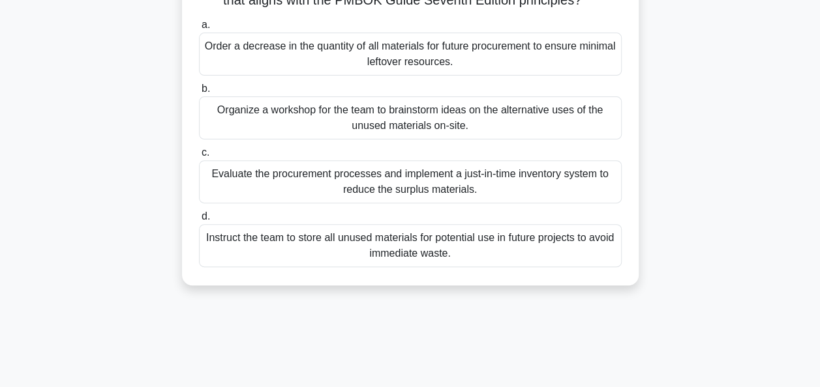
click at [447, 204] on div "Evaluate the procurement processes and implement a just-in-time inventory syste…" at bounding box center [410, 181] width 423 height 43
click at [199, 157] on input "c. Evaluate the procurement processes and implement a just-in-time inventory sy…" at bounding box center [199, 153] width 0 height 8
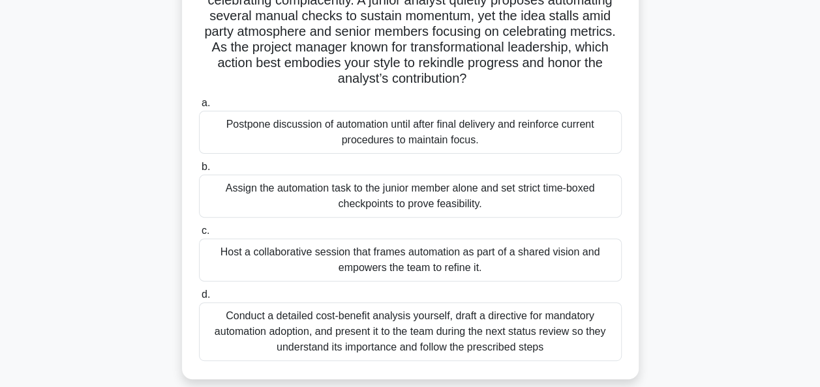
scroll to position [121, 0]
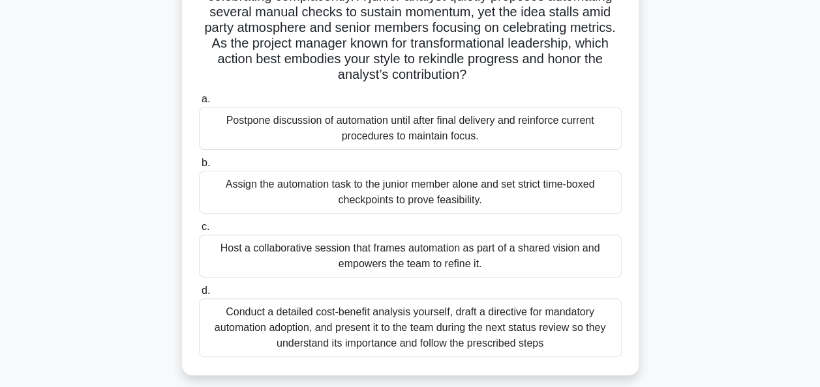
click at [485, 246] on div "Host a collaborative session that frames automation as part of a shared vision …" at bounding box center [410, 256] width 423 height 43
click at [199, 232] on input "c. Host a collaborative session that frames automation as part of a shared visi…" at bounding box center [199, 227] width 0 height 8
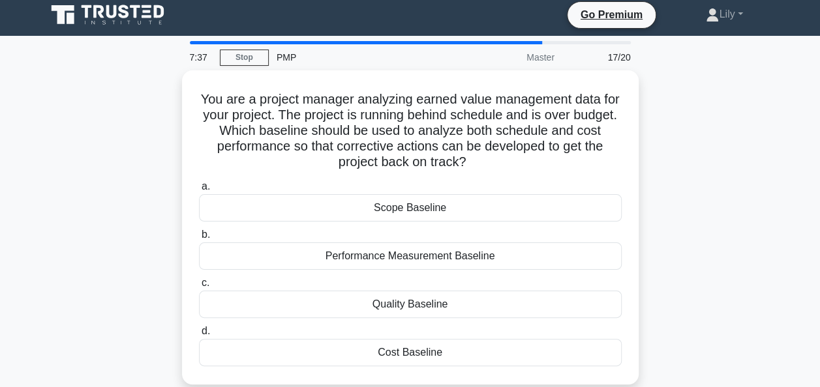
scroll to position [0, 0]
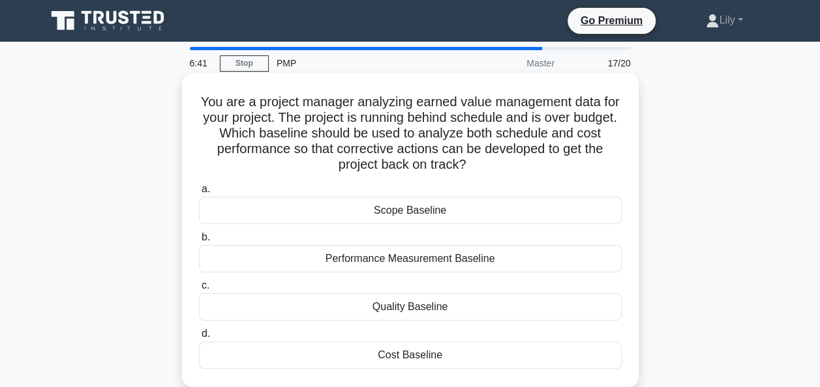
click at [475, 264] on div "Performance Measurement Baseline" at bounding box center [410, 258] width 423 height 27
click at [199, 242] on input "b. Performance Measurement Baseline" at bounding box center [199, 238] width 0 height 8
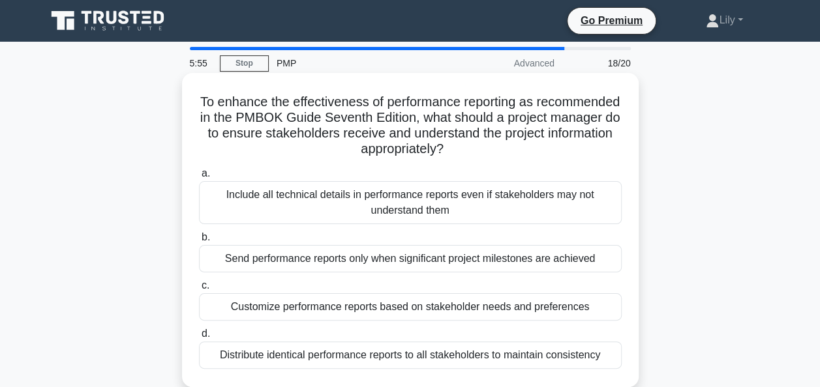
click at [485, 309] on div "Customize performance reports based on stakeholder needs and preferences" at bounding box center [410, 307] width 423 height 27
click at [199, 290] on input "c. Customize performance reports based on stakeholder needs and preferences" at bounding box center [199, 286] width 0 height 8
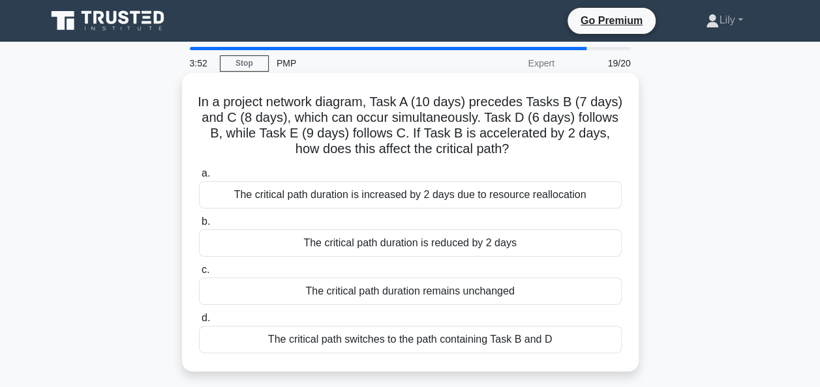
click at [484, 292] on div "The critical path duration remains unchanged" at bounding box center [410, 291] width 423 height 27
click at [199, 275] on input "c. The critical path duration remains unchanged" at bounding box center [199, 270] width 0 height 8
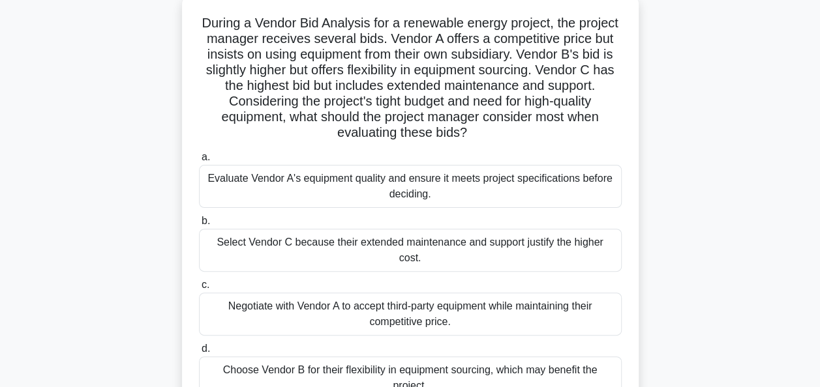
scroll to position [83, 0]
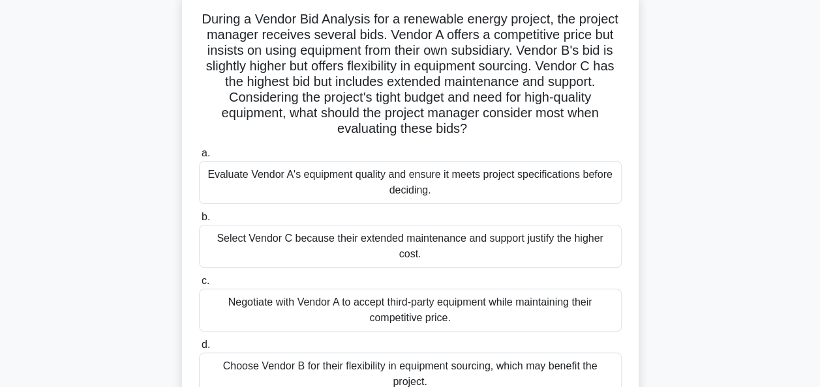
click at [419, 179] on div "Evaluate Vendor A's equipment quality and ensure it meets project specification…" at bounding box center [410, 182] width 423 height 43
click at [199, 158] on input "a. Evaluate Vendor A's equipment quality and ensure it meets project specificat…" at bounding box center [199, 153] width 0 height 8
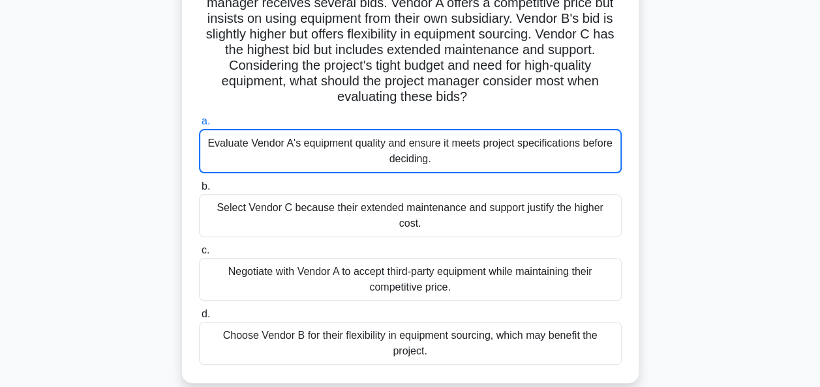
scroll to position [136, 0]
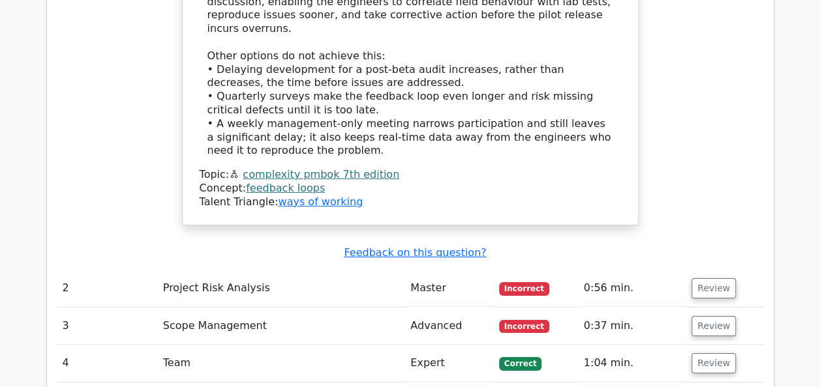
scroll to position [2059, 0]
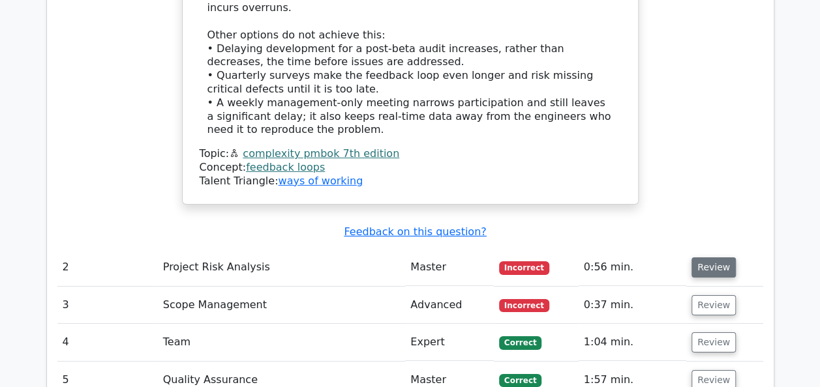
click at [699, 258] on button "Review" at bounding box center [713, 268] width 44 height 20
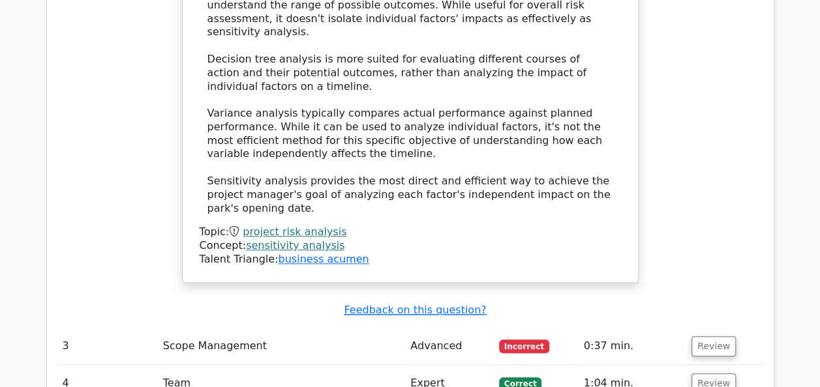
scroll to position [3008, 0]
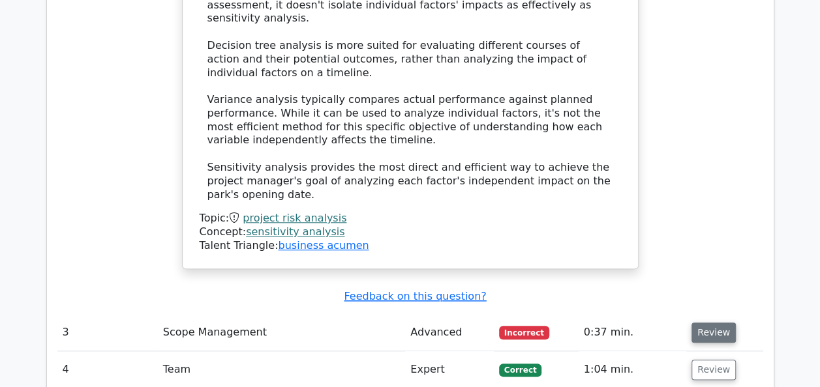
click at [712, 323] on button "Review" at bounding box center [713, 333] width 44 height 20
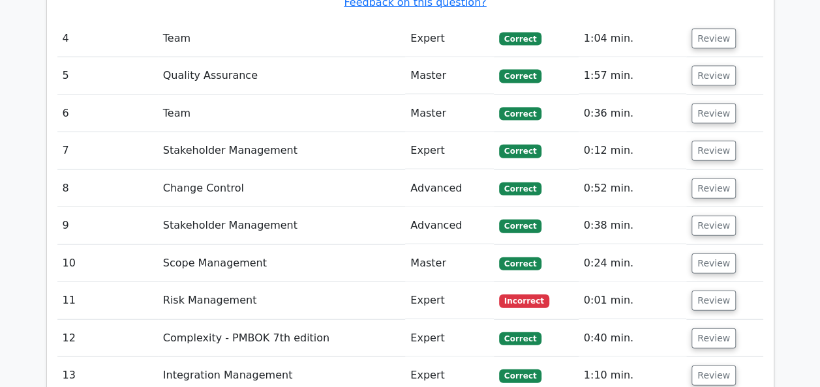
scroll to position [3851, 0]
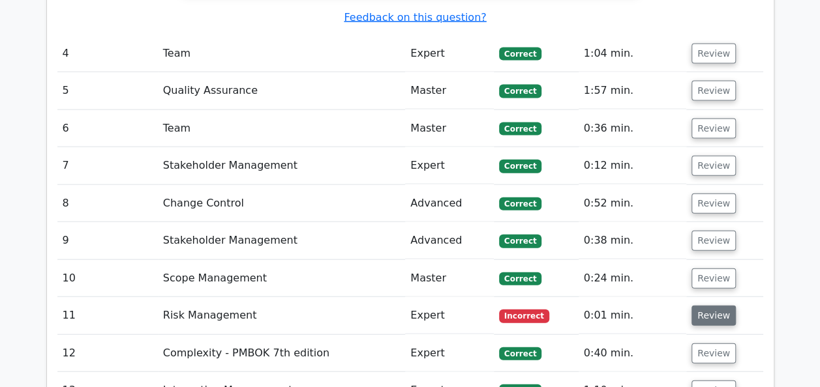
click at [706, 306] on button "Review" at bounding box center [713, 316] width 44 height 20
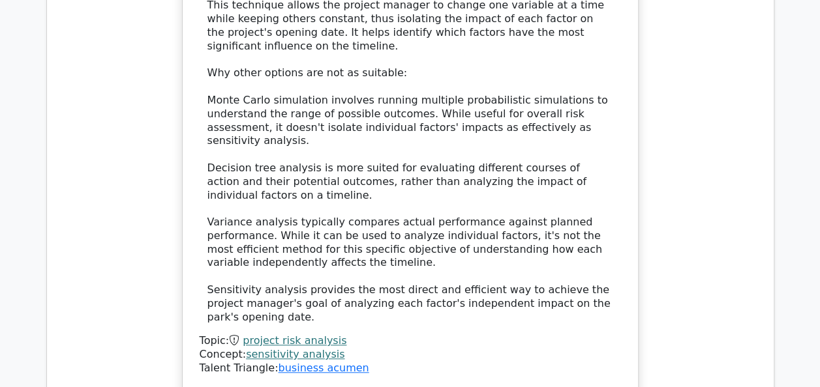
scroll to position [2901, 0]
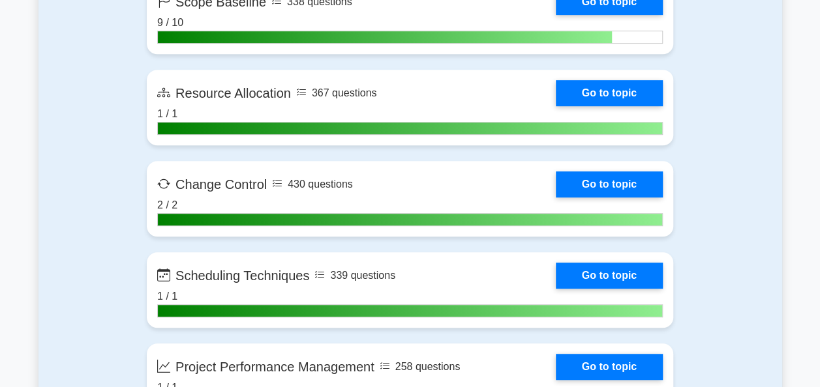
scroll to position [2751, 0]
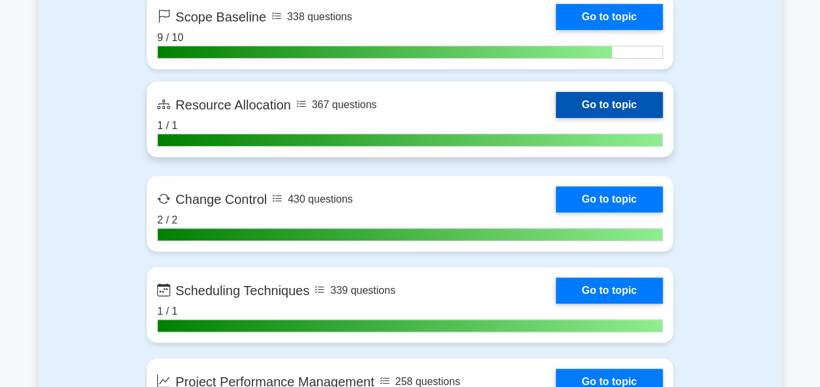
click at [610, 97] on link "Go to topic" at bounding box center [609, 105] width 107 height 26
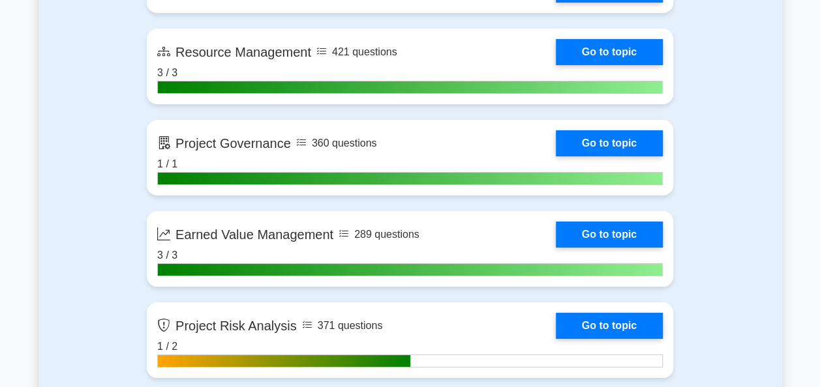
scroll to position [2298, 0]
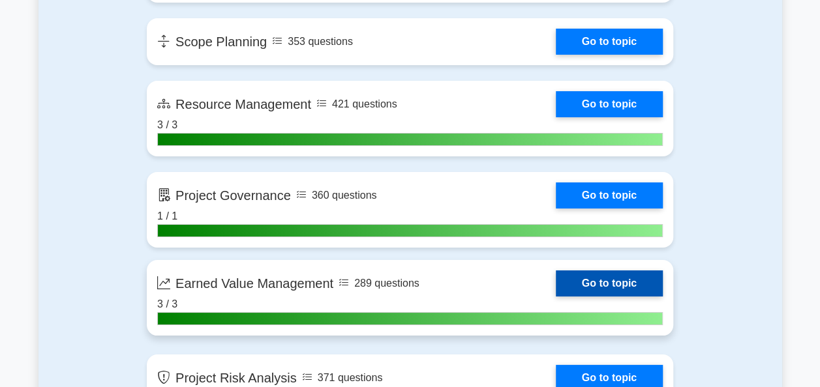
click at [604, 282] on link "Go to topic" at bounding box center [609, 284] width 107 height 26
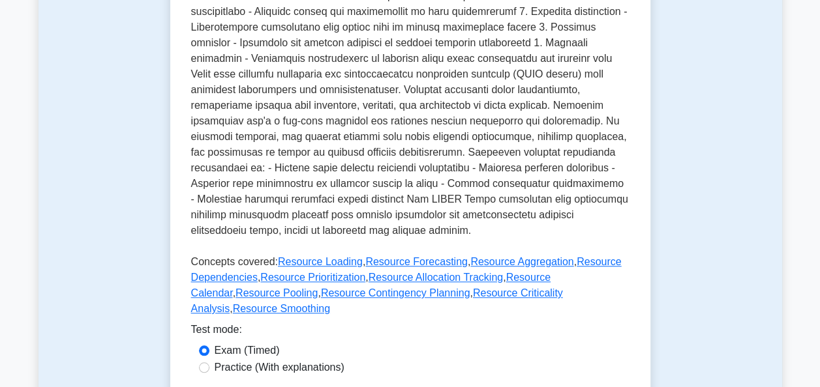
scroll to position [440, 0]
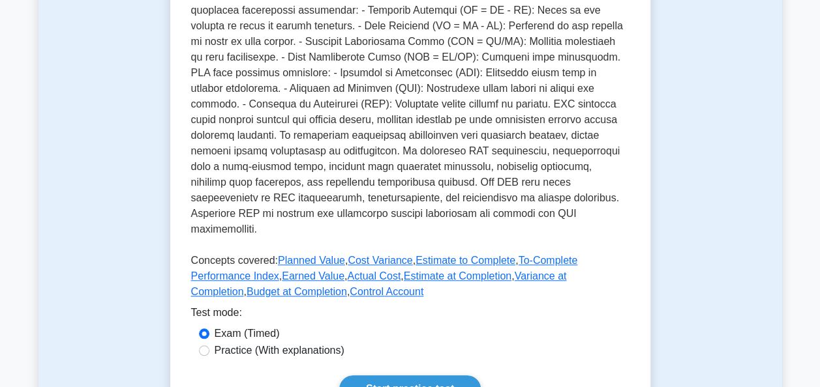
scroll to position [380, 0]
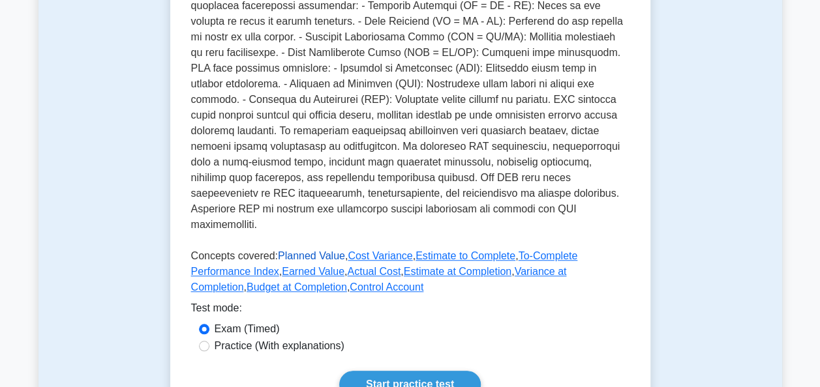
click at [322, 250] on link "Planned Value" at bounding box center [311, 255] width 67 height 11
click at [381, 250] on link "Cost Variance" at bounding box center [380, 255] width 65 height 11
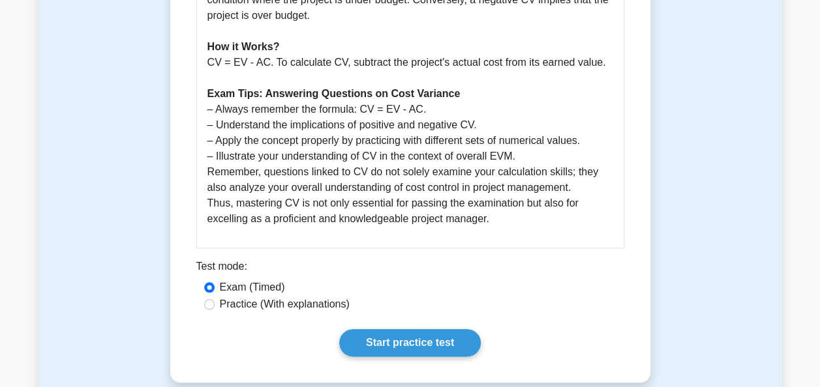
scroll to position [580, 0]
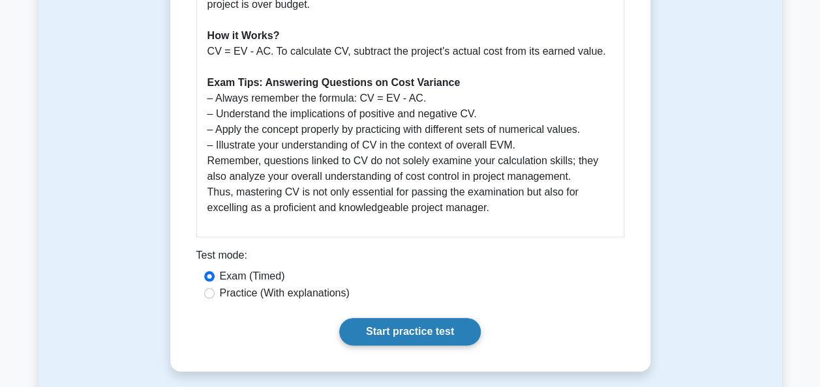
click at [431, 332] on link "Start practice test" at bounding box center [410, 331] width 142 height 27
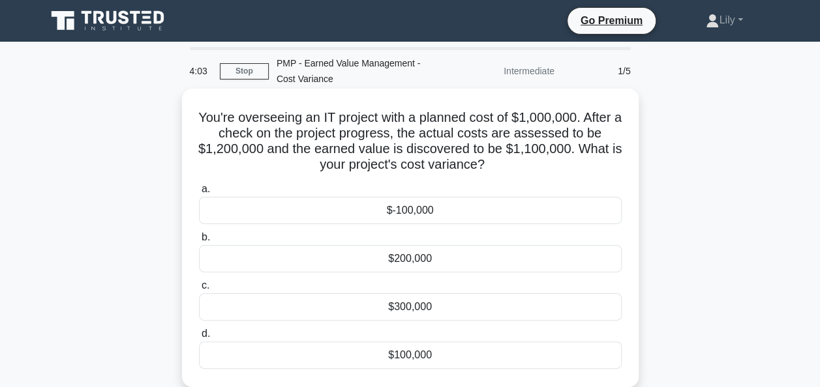
click at [419, 213] on div "$-100,000" at bounding box center [410, 210] width 423 height 27
click at [199, 194] on input "a. $-100,000" at bounding box center [199, 189] width 0 height 8
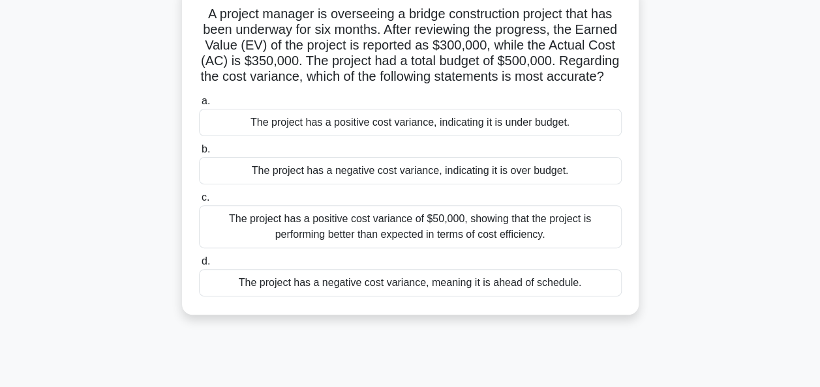
scroll to position [108, 0]
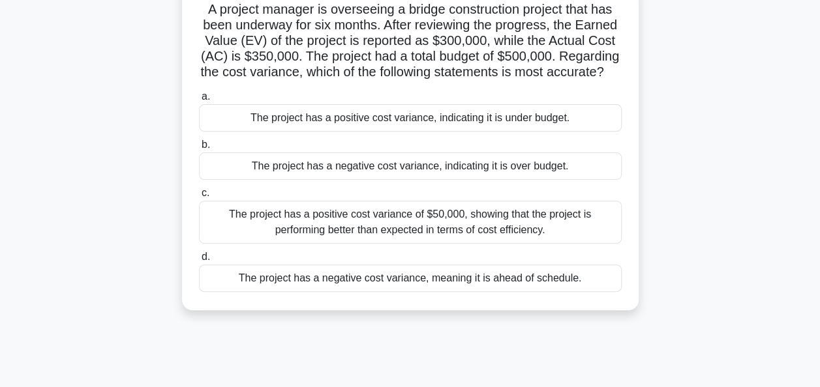
click at [479, 180] on div "The project has a negative cost variance, indicating it is over budget." at bounding box center [410, 166] width 423 height 27
click at [199, 149] on input "b. The project has a negative cost variance, indicating it is over budget." at bounding box center [199, 145] width 0 height 8
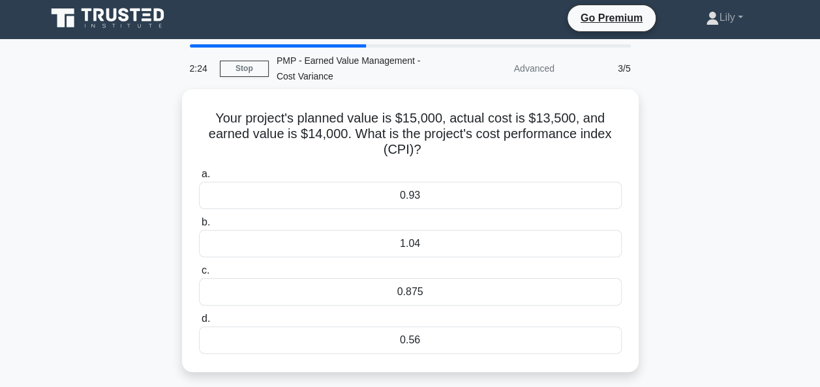
scroll to position [0, 0]
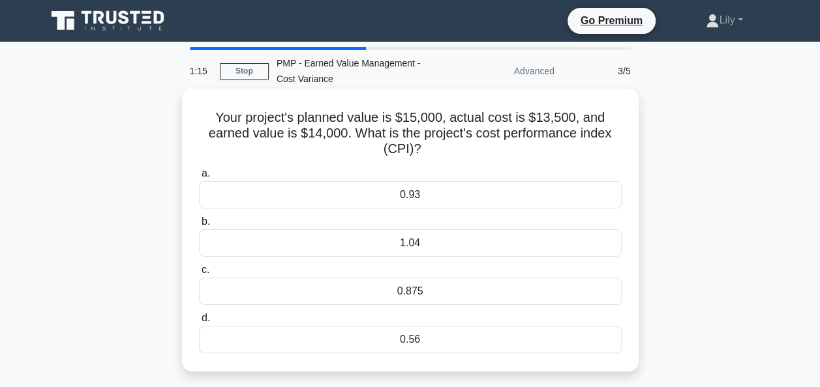
click at [410, 247] on div "1.04" at bounding box center [410, 243] width 423 height 27
click at [199, 226] on input "b. 1.04" at bounding box center [199, 222] width 0 height 8
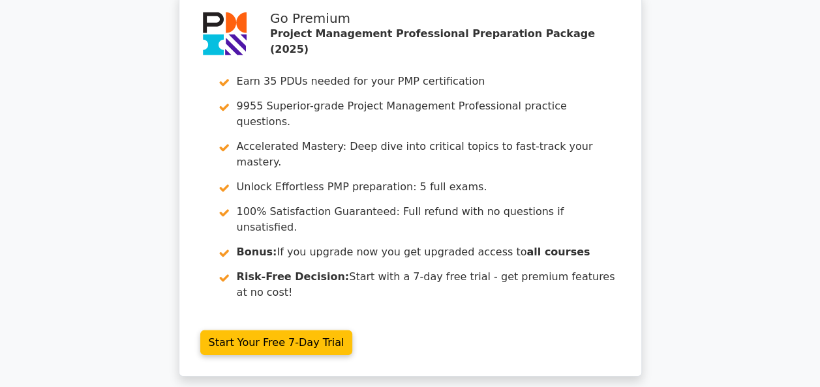
scroll to position [1841, 0]
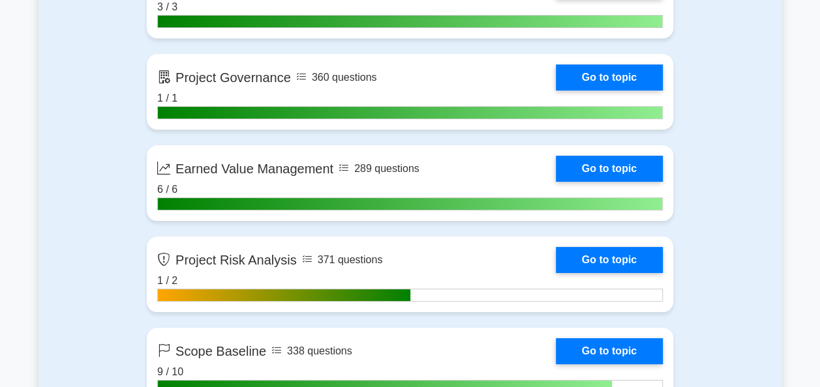
scroll to position [2424, 0]
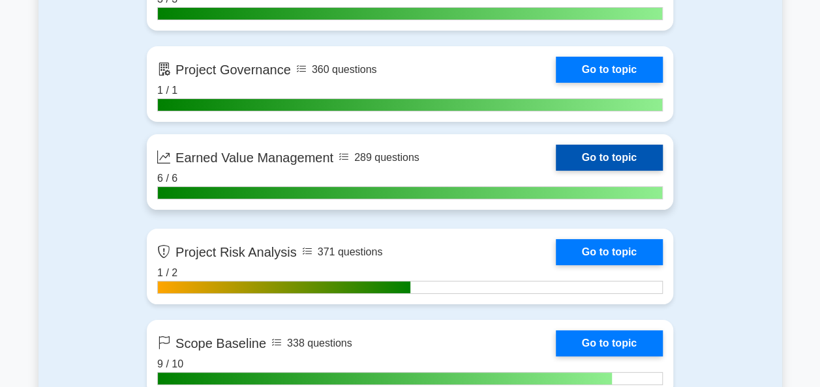
click at [592, 162] on link "Go to topic" at bounding box center [609, 158] width 107 height 26
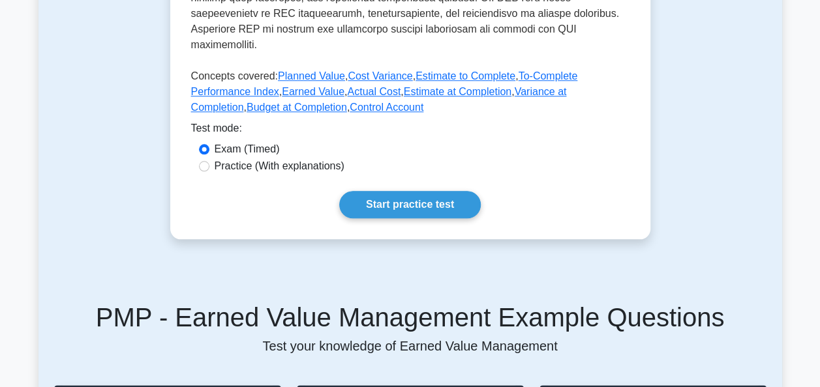
scroll to position [581, 0]
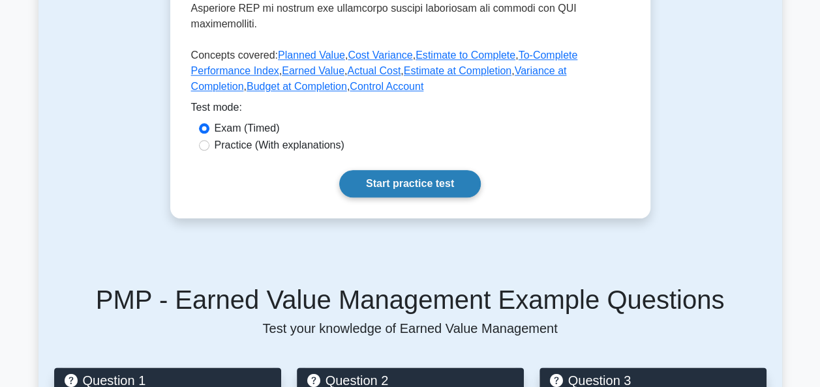
click at [449, 170] on link "Start practice test" at bounding box center [410, 183] width 142 height 27
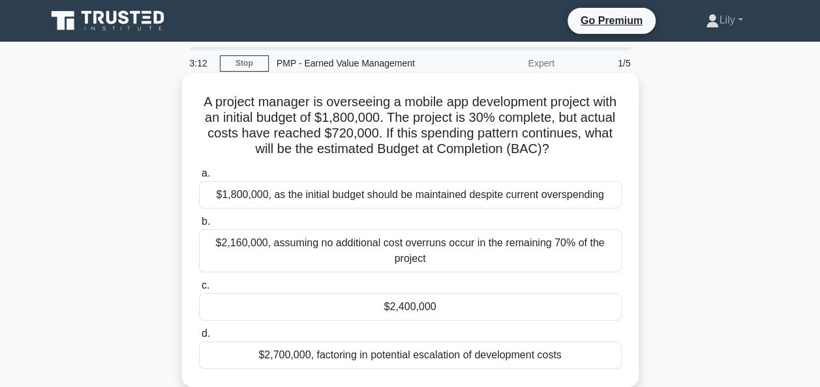
click at [413, 310] on div "$2,400,000" at bounding box center [410, 307] width 423 height 27
click at [199, 290] on input "c. $2,400,000" at bounding box center [199, 286] width 0 height 8
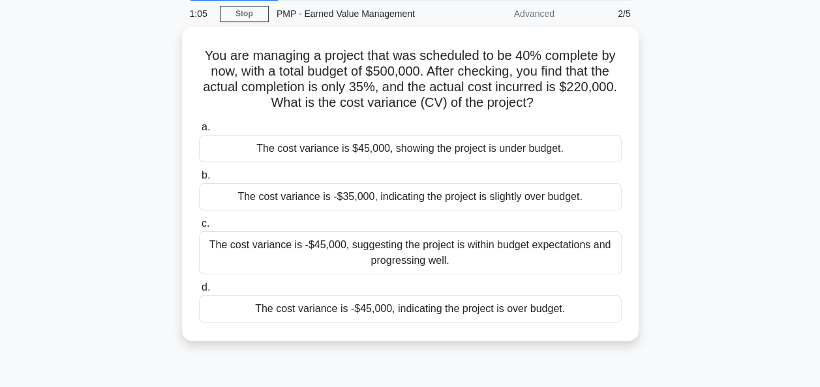
scroll to position [48, 0]
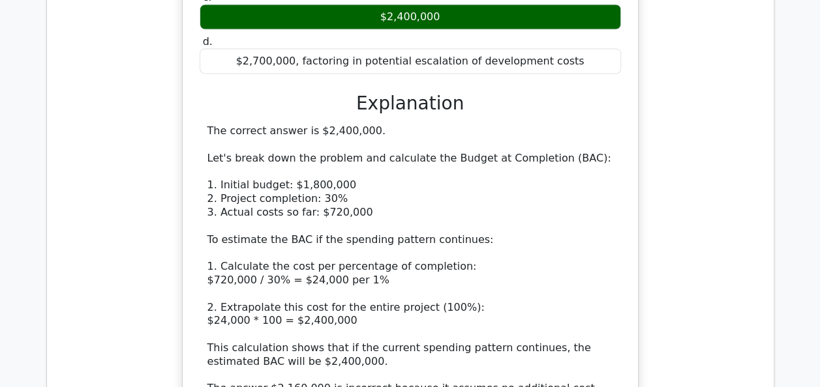
scroll to position [1348, 0]
